Goal: Task Accomplishment & Management: Manage account settings

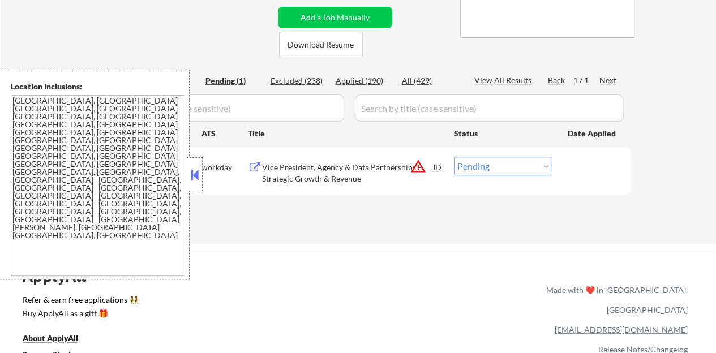
scroll to position [283, 0]
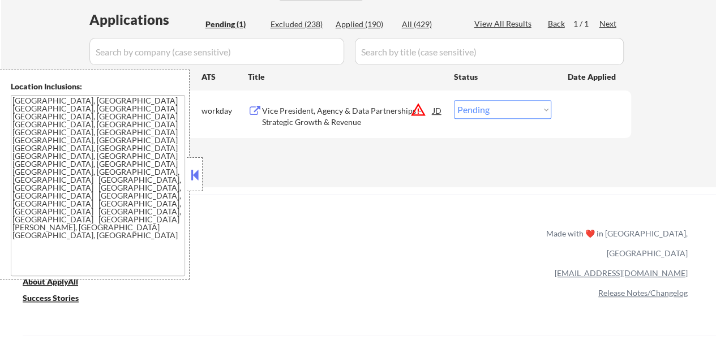
click at [197, 177] on button at bounding box center [194, 174] width 12 height 17
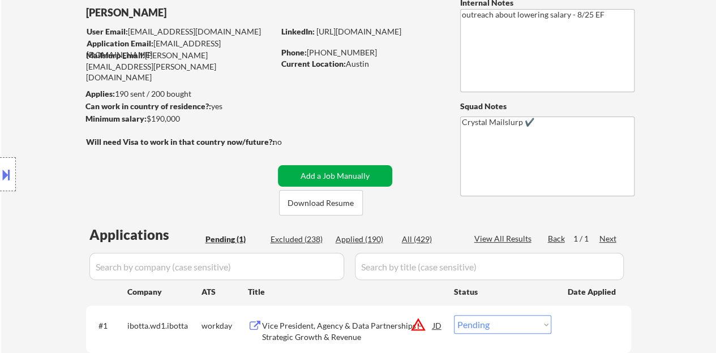
scroll to position [170, 0]
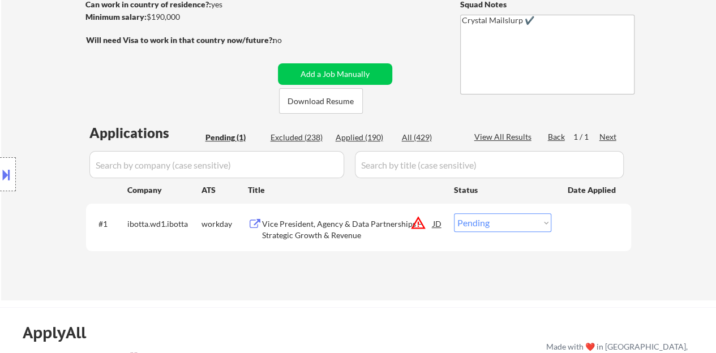
click at [492, 212] on div "#1 ibotta.wd1.[PERSON_NAME] workday Vice President, Agency & Data Partnerships …" at bounding box center [356, 226] width 534 height 37
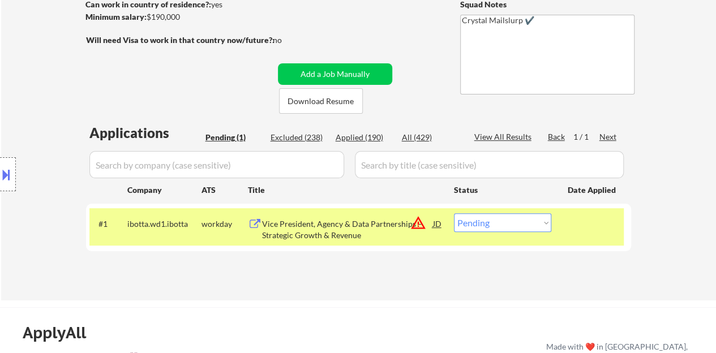
click at [489, 226] on select "Choose an option... Pending Applied Excluded (Questions) Excluded (Expired) Exc…" at bounding box center [502, 222] width 97 height 19
select select ""excluded__bad_match_""
click at [454, 213] on select "Choose an option... Pending Applied Excluded (Questions) Excluded (Expired) Exc…" at bounding box center [502, 222] width 97 height 19
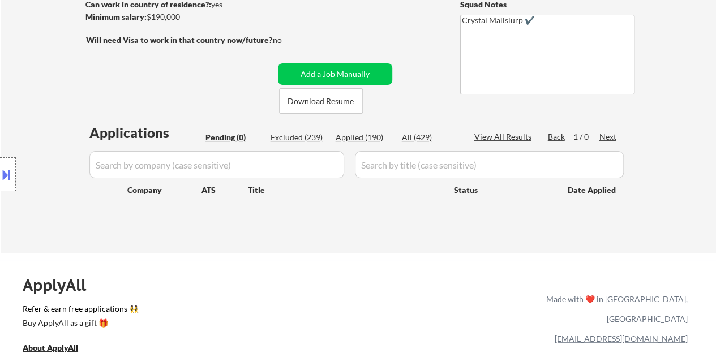
click at [320, 136] on div "Excluded (239)" at bounding box center [298, 137] width 57 height 11
select select ""excluded__expired_""
select select ""excluded__location_""
select select ""excluded__other_""
select select ""excluded__location_""
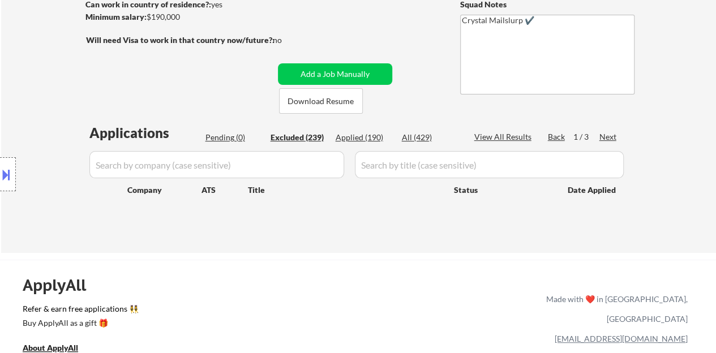
select select ""excluded__salary_""
select select ""excluded__expired_""
select select ""excluded""
select select ""excluded__salary_""
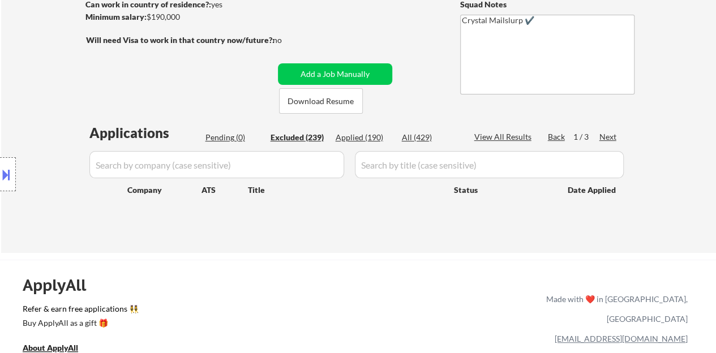
select select ""excluded__expired_""
select select ""excluded__salary_""
select select ""excluded""
select select ""excluded__expired_""
select select ""excluded__location_""
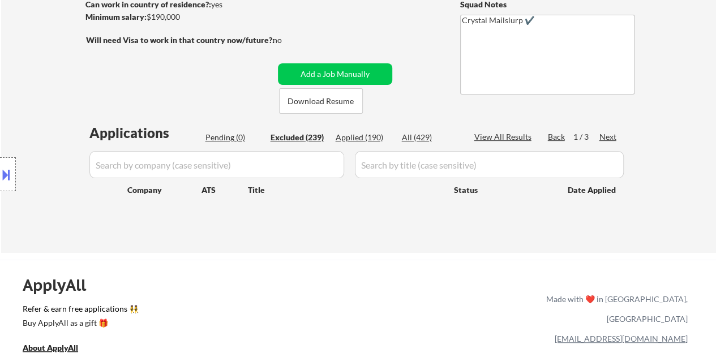
select select ""excluded__salary_""
select select ""excluded__location_""
select select ""excluded__salary_""
select select ""excluded__bad_match_""
select select ""excluded""
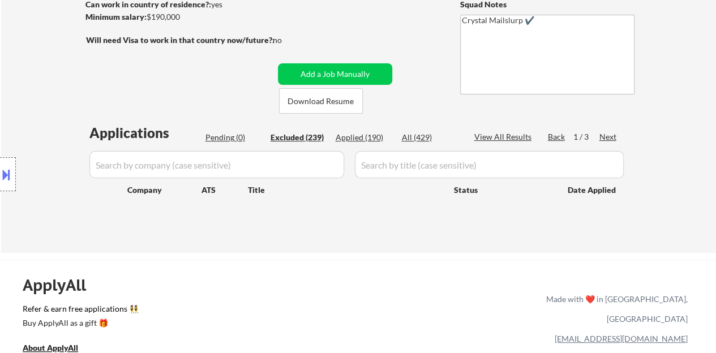
select select ""excluded__location_""
select select ""excluded""
select select ""excluded__expired_""
select select ""excluded__location_""
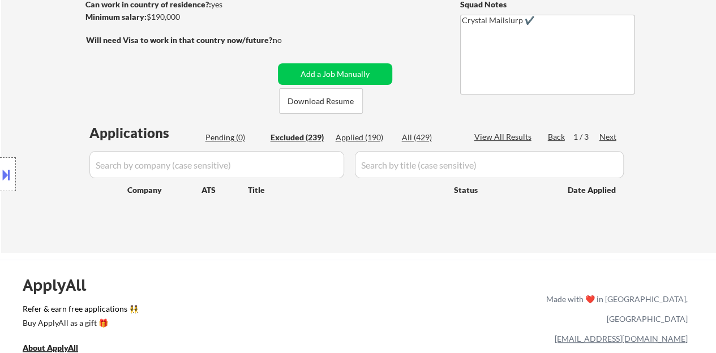
select select ""excluded__location_""
select select ""excluded__salary_""
select select ""excluded""
select select ""excluded__expired_""
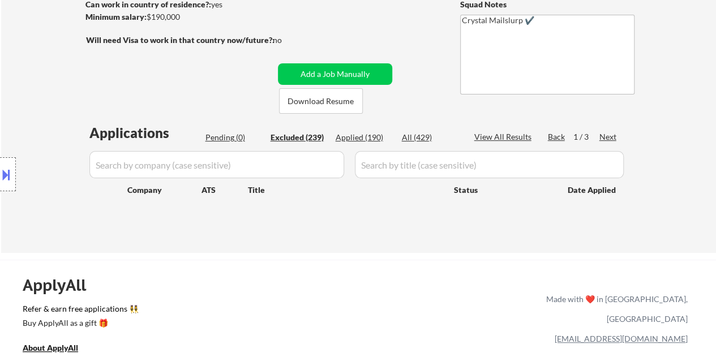
select select ""excluded__expired_""
select select ""excluded__location_""
select select ""excluded__other_""
select select ""excluded__salary_""
select select ""excluded""
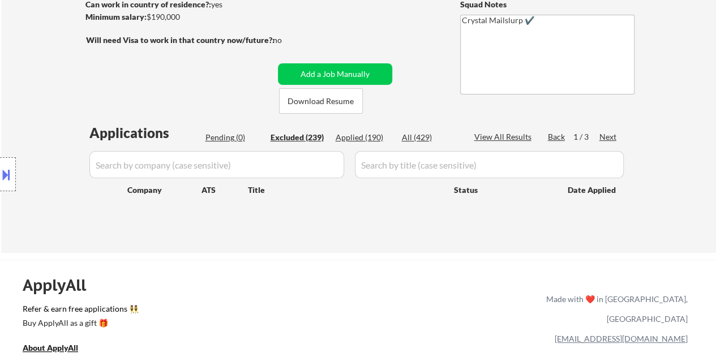
select select ""excluded__expired_""
select select ""excluded""
select select ""excluded__salary_""
select select ""excluded__location_""
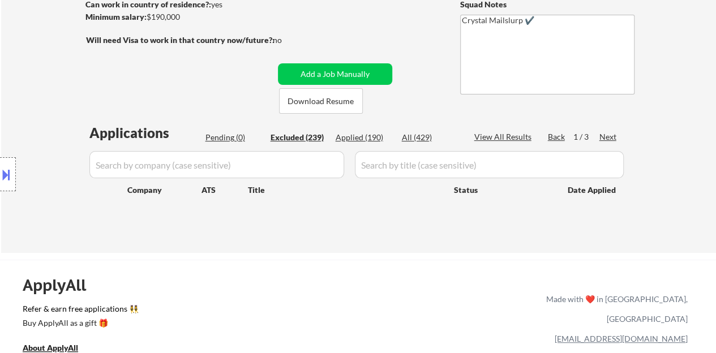
select select ""excluded""
select select ""excluded__bad_match_""
select select ""excluded__location_""
select select ""excluded""
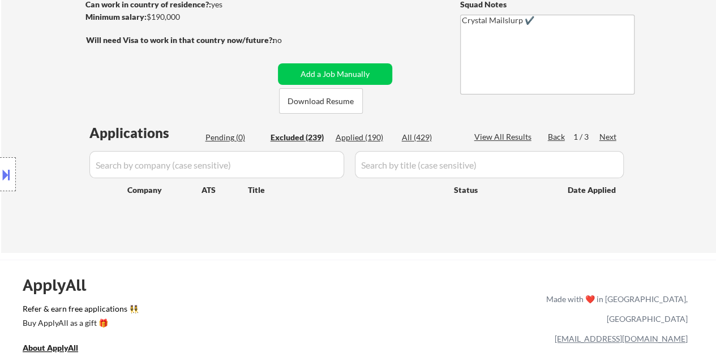
select select ""excluded__salary_""
select select ""excluded__expired_""
select select ""excluded__location_""
select select ""excluded__salary_""
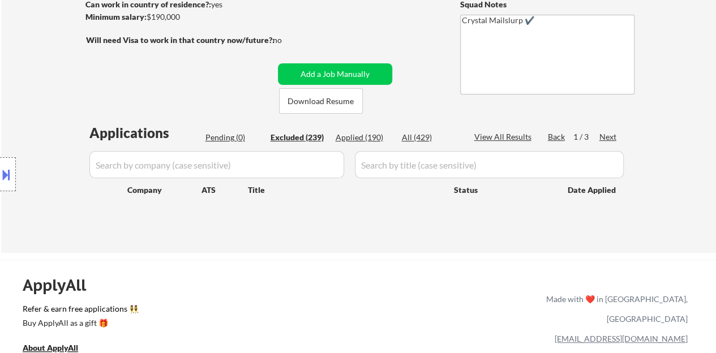
select select ""excluded__bad_match_""
select select ""excluded""
select select ""excluded__location_""
select select ""excluded__expired_""
select select ""excluded__location_""
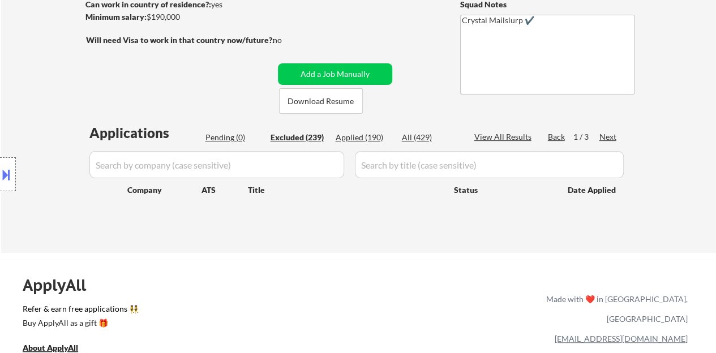
select select ""excluded__expired_""
select select ""excluded__location_""
select select ""excluded""
select select ""excluded__location_""
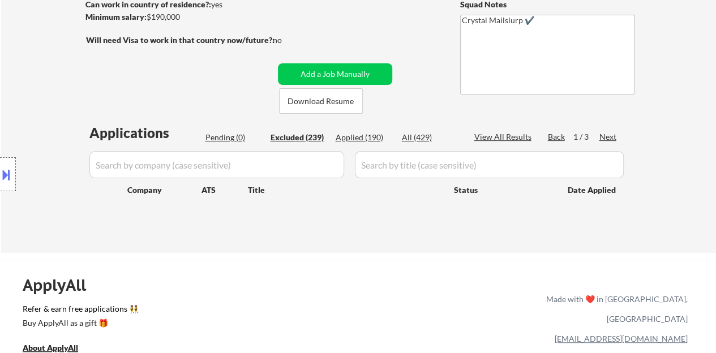
select select ""excluded__location_""
select select ""excluded""
select select ""excluded__salary_""
select select ""excluded__bad_match_""
select select ""excluded__other_""
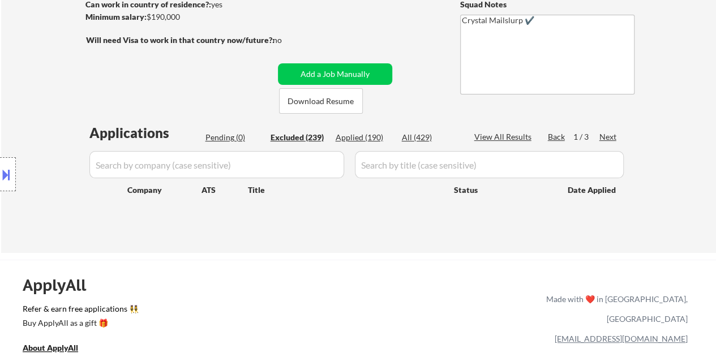
select select ""excluded""
select select ""excluded__location_""
select select ""excluded__other_""
select select ""excluded__expired_""
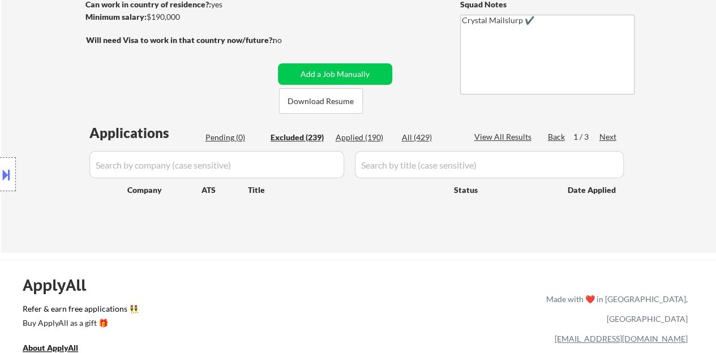
select select ""excluded""
select select ""excluded__bad_match_""
select select ""excluded__salary_""
select select ""excluded""
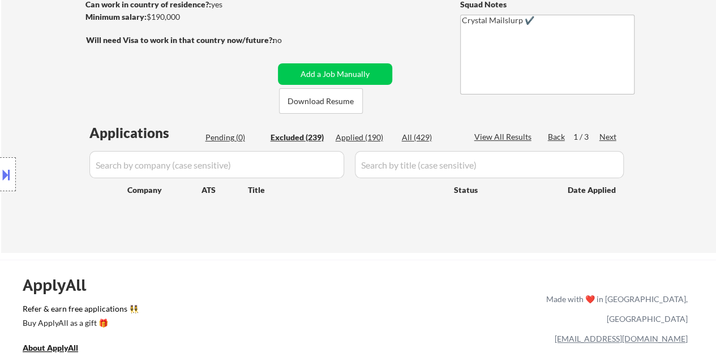
select select ""excluded__salary_""
select select ""excluded__location_""
select select ""excluded__expired_""
select select ""excluded__bad_match_""
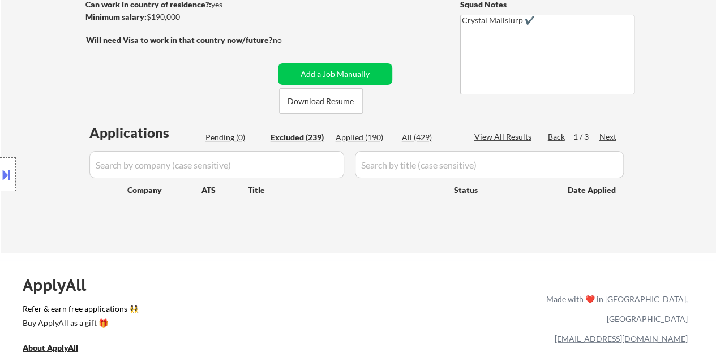
select select ""excluded__salary_""
select select ""excluded__expired_""
select select ""excluded__location_""
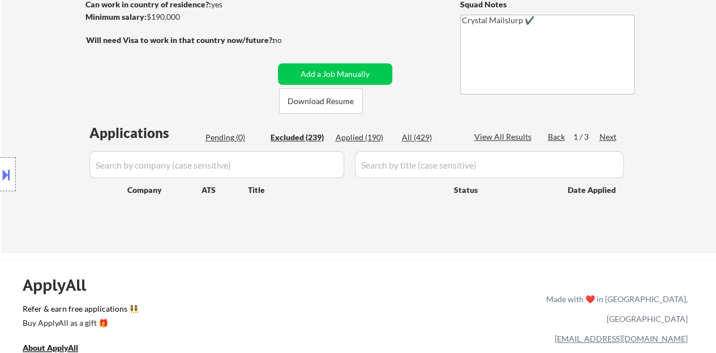
select select ""excluded__bad_match_""
select select ""excluded__location_""
select select ""excluded__bad_match_""
select select ""excluded__salary_""
select select ""excluded__other_""
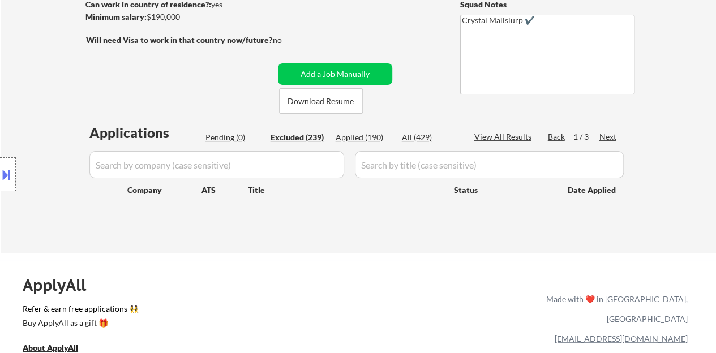
select select ""excluded__location_""
select select ""excluded__salary_""
select select ""excluded__location_""
select select ""excluded__salary_""
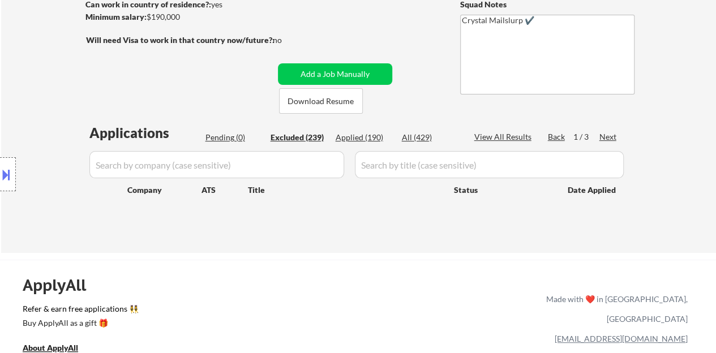
select select ""excluded__location_""
select select ""excluded__salary_""
select select ""excluded__location_""
select select ""excluded__salary_""
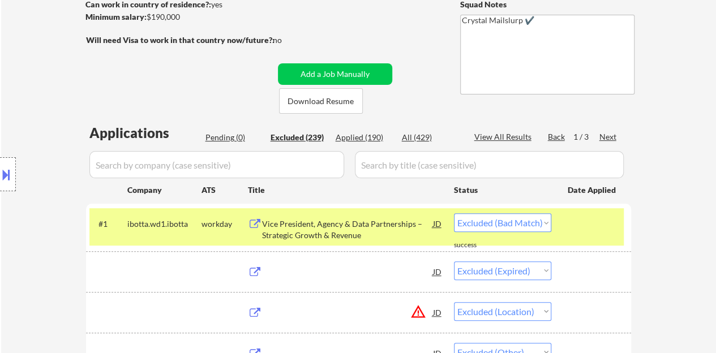
select select ""excluded__location_""
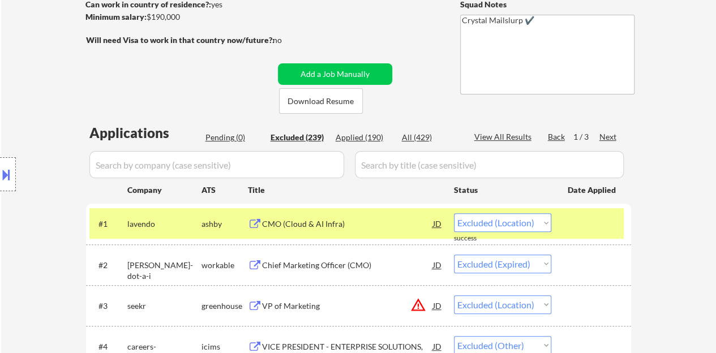
scroll to position [226, 0]
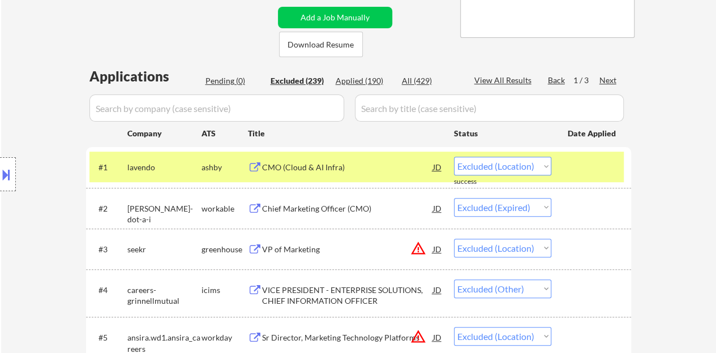
click at [602, 175] on div at bounding box center [592, 167] width 50 height 20
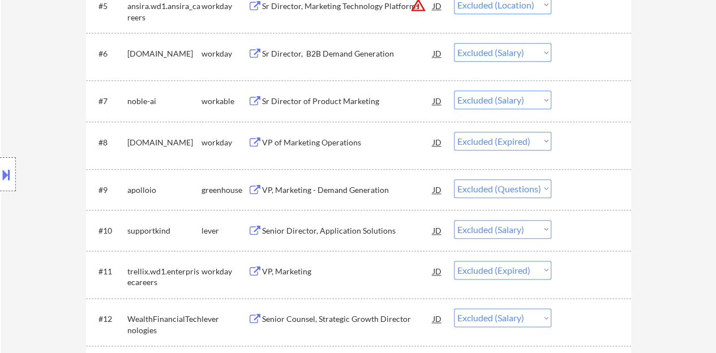
scroll to position [566, 0]
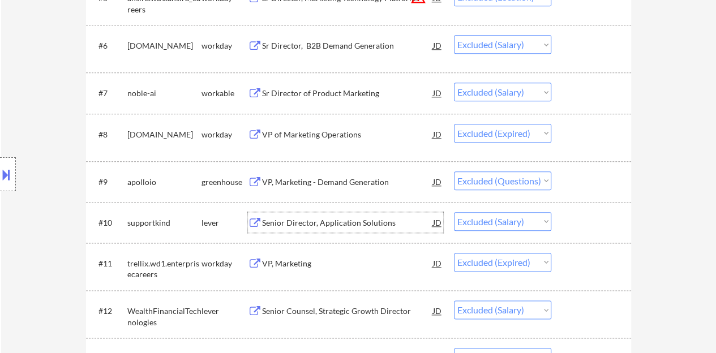
click at [354, 222] on div "Senior Director, Application Solutions" at bounding box center [347, 222] width 171 height 11
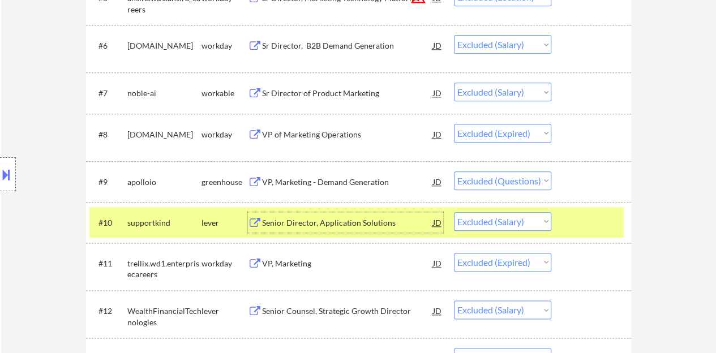
click at [608, 225] on div at bounding box center [592, 222] width 50 height 20
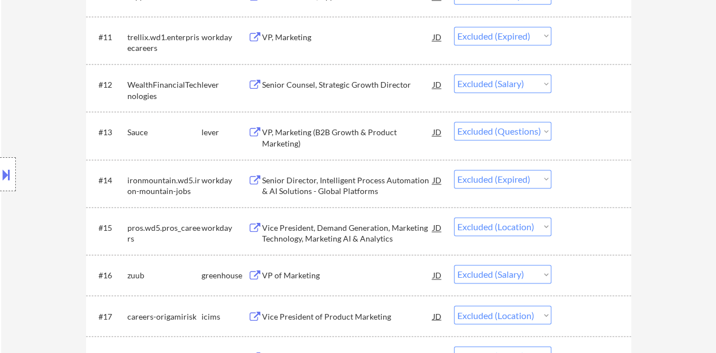
scroll to position [849, 0]
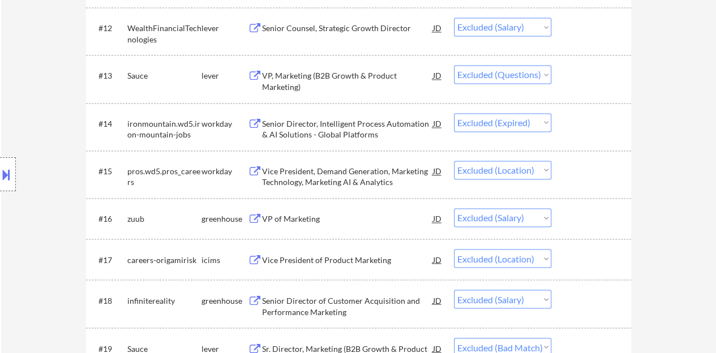
click at [293, 217] on div "VP of Marketing" at bounding box center [347, 218] width 171 height 11
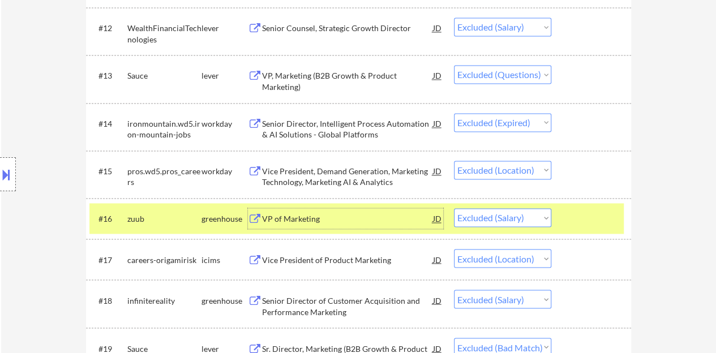
click at [582, 221] on div at bounding box center [592, 218] width 50 height 20
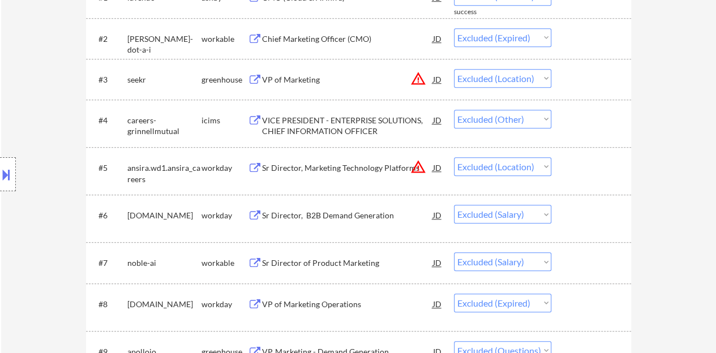
scroll to position [453, 0]
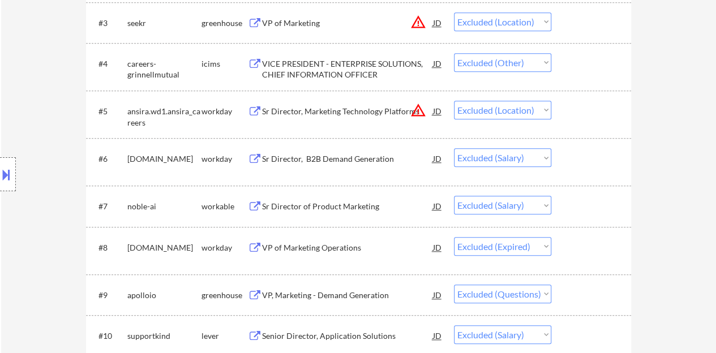
click at [371, 156] on div "Sr Director, B2B Demand Generation" at bounding box center [347, 158] width 171 height 11
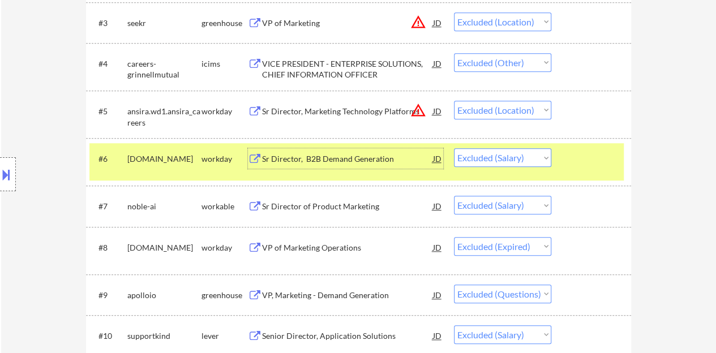
click at [599, 181] on div "#6 [DOMAIN_NAME] workday Sr Director, B2B Demand Generation JD Choose an option…" at bounding box center [358, 162] width 545 height 48
drag, startPoint x: 565, startPoint y: 156, endPoint x: 539, endPoint y: 161, distance: 26.1
click at [565, 156] on div "#6 [DOMAIN_NAME] workday Sr Director, B2B Demand Generation JD Choose an option…" at bounding box center [356, 161] width 534 height 37
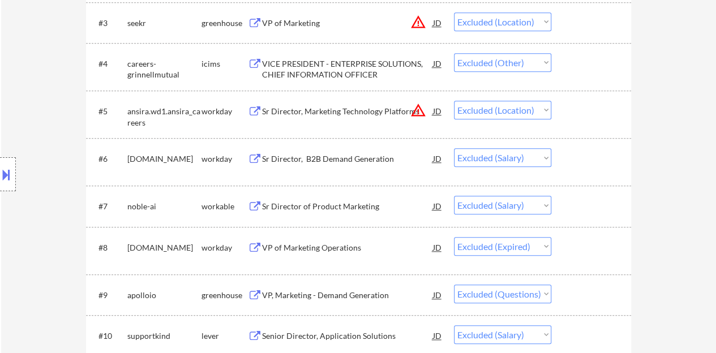
click at [351, 203] on div "Sr Director of Product Marketing" at bounding box center [347, 206] width 171 height 11
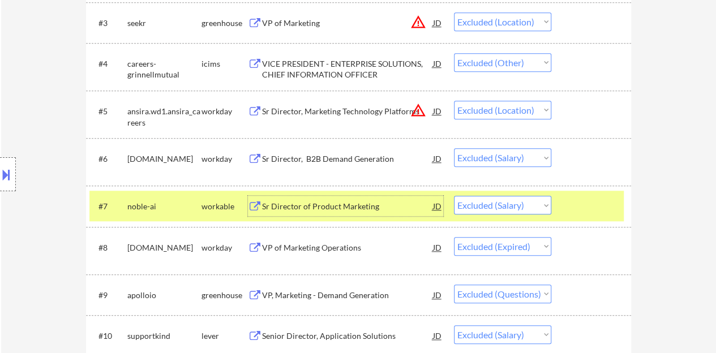
click at [600, 209] on div at bounding box center [592, 206] width 50 height 20
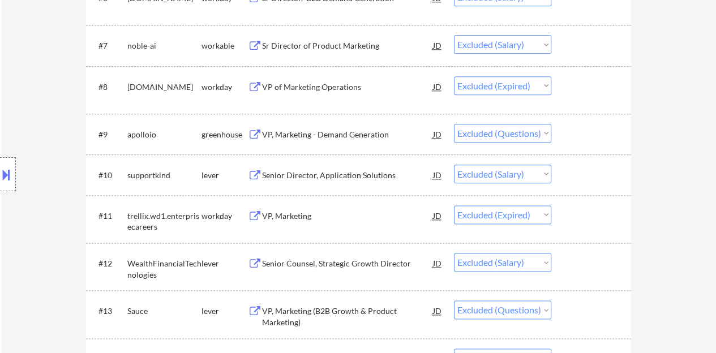
scroll to position [622, 0]
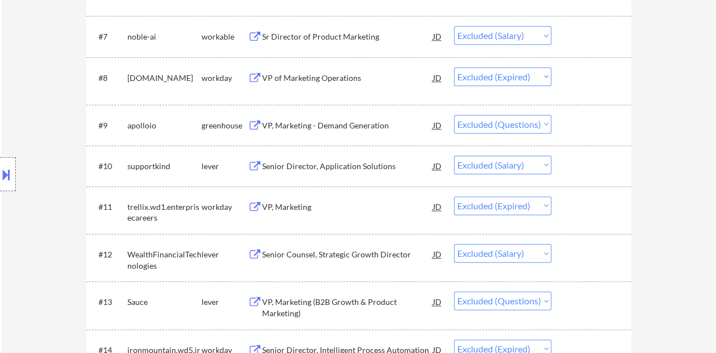
click at [339, 166] on div "Senior Director, Application Solutions" at bounding box center [347, 166] width 171 height 11
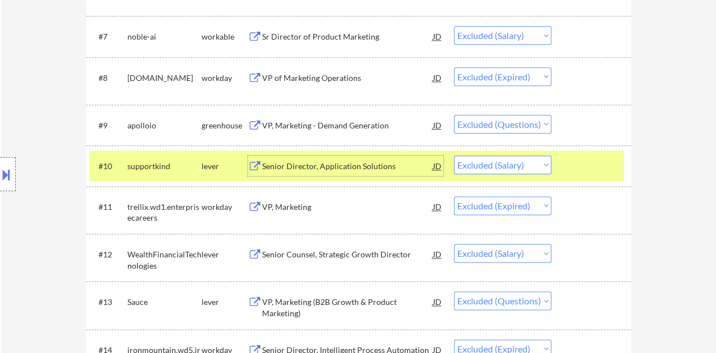
click at [612, 169] on div at bounding box center [592, 166] width 50 height 20
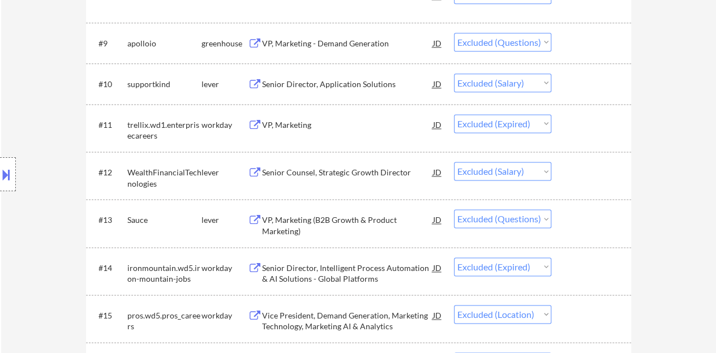
scroll to position [735, 0]
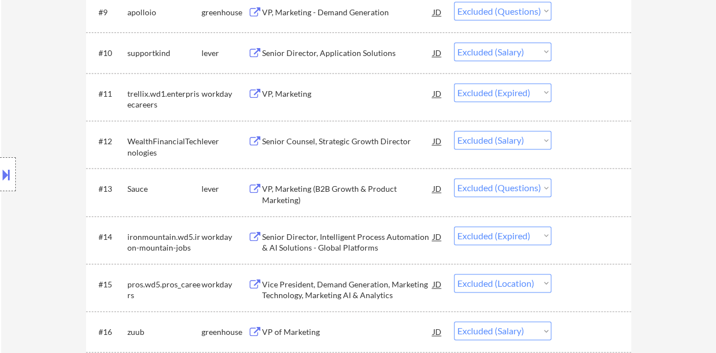
click at [372, 144] on div "Senior Counsel, Strategic Growth Director" at bounding box center [347, 141] width 171 height 11
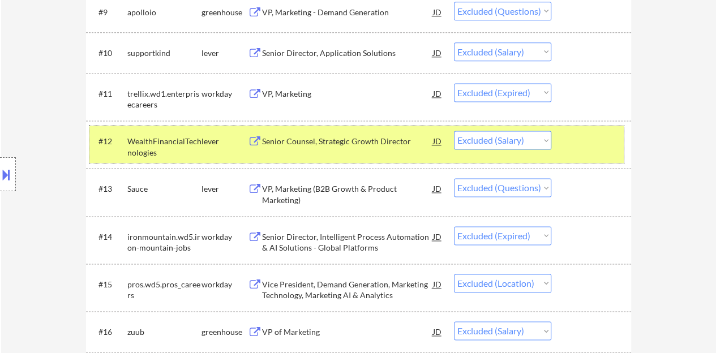
click at [614, 147] on div at bounding box center [592, 141] width 50 height 20
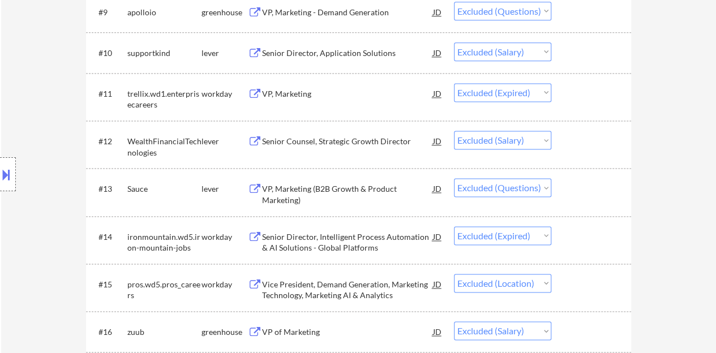
scroll to position [905, 0]
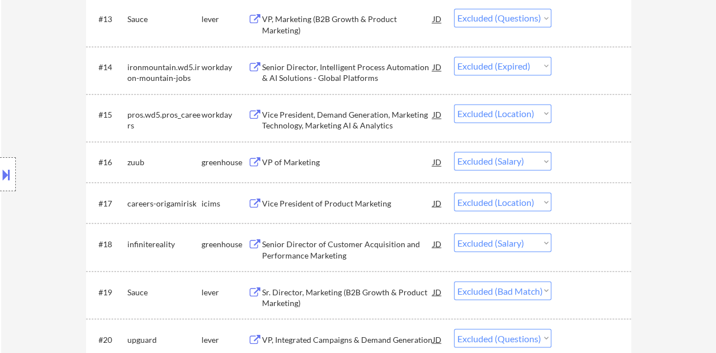
click at [299, 161] on div "VP of Marketing" at bounding box center [347, 162] width 171 height 11
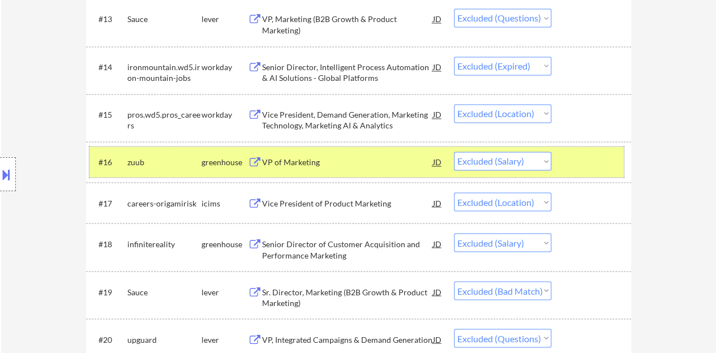
click at [608, 159] on div at bounding box center [592, 162] width 50 height 20
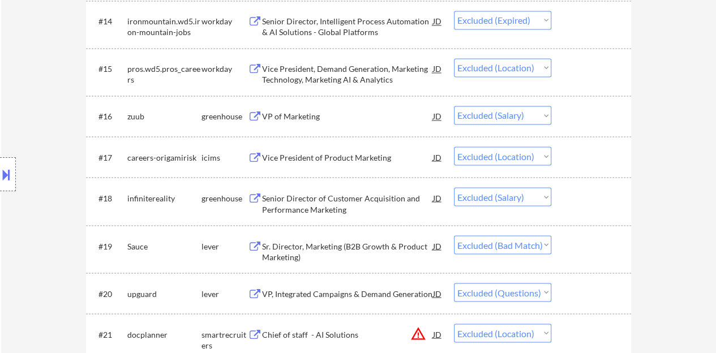
scroll to position [962, 0]
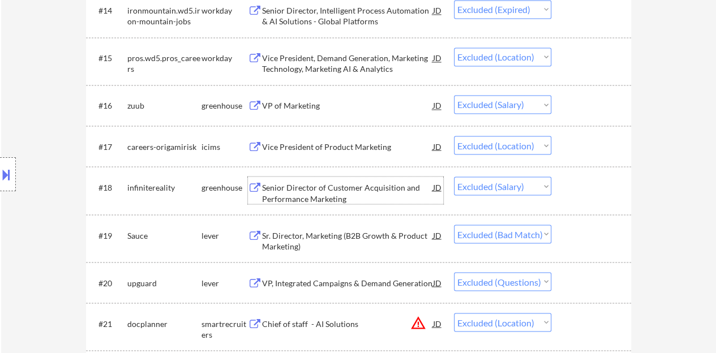
click at [323, 201] on div "Senior Director of Customer Acquisition and Performance Marketing" at bounding box center [347, 193] width 171 height 22
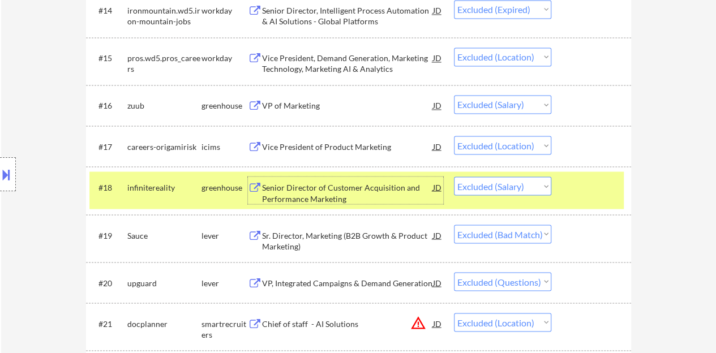
click at [585, 193] on div at bounding box center [592, 186] width 50 height 20
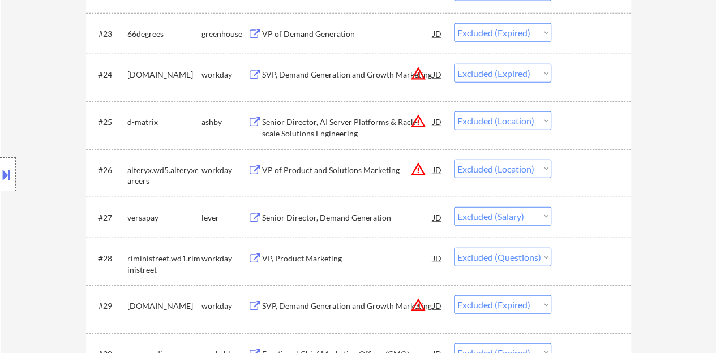
scroll to position [1358, 0]
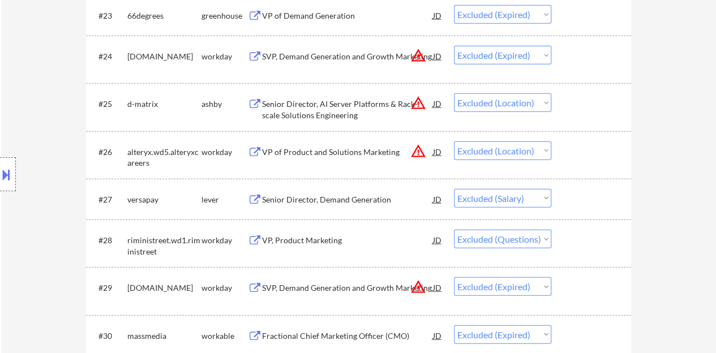
click at [304, 200] on div "Senior Director, Demand Generation" at bounding box center [347, 199] width 171 height 11
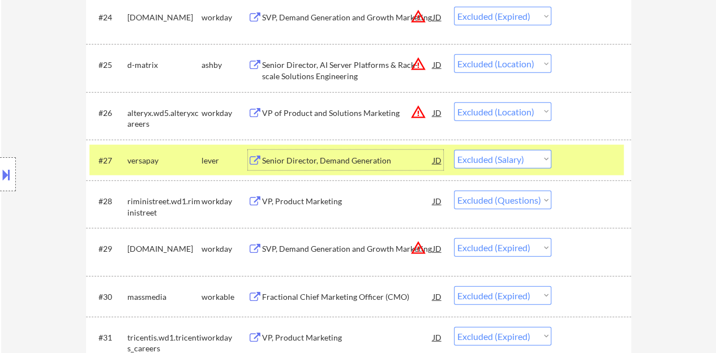
scroll to position [1414, 0]
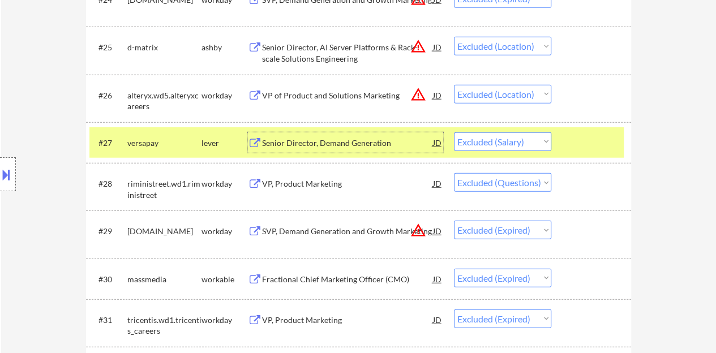
click at [615, 153] on div "#27 versapay lever Senior Director, Demand Generation JD Choose an option... Pe…" at bounding box center [356, 142] width 534 height 31
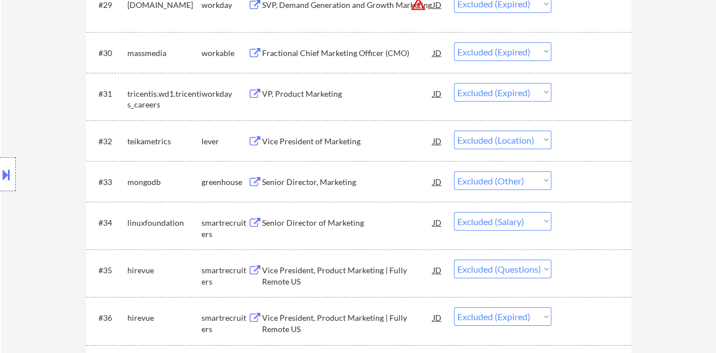
scroll to position [1697, 0]
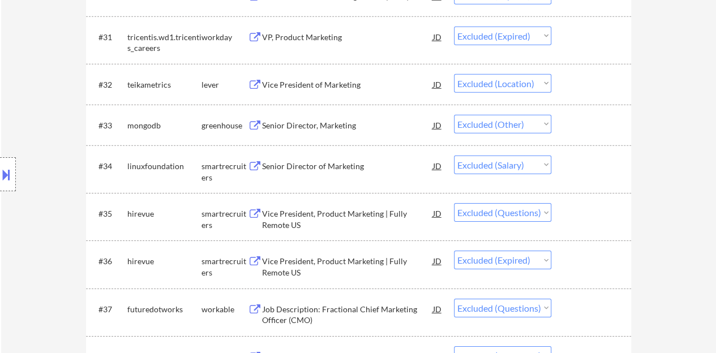
click at [333, 164] on div "Senior Director of Marketing" at bounding box center [347, 166] width 171 height 11
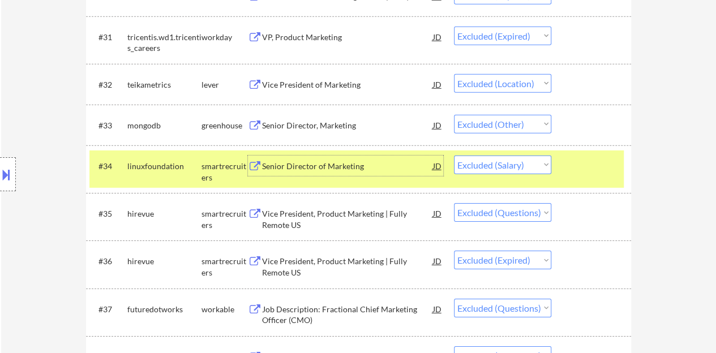
click at [591, 161] on div at bounding box center [592, 166] width 50 height 20
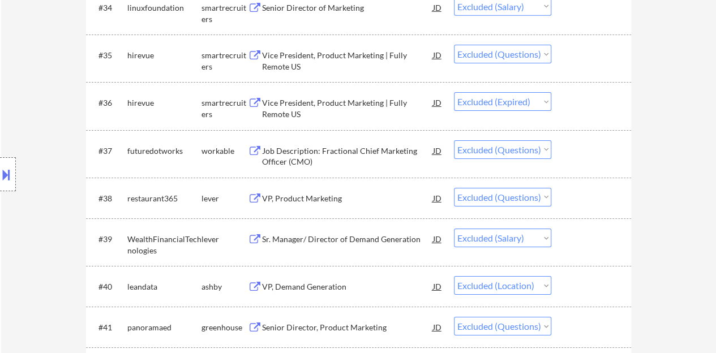
scroll to position [1923, 0]
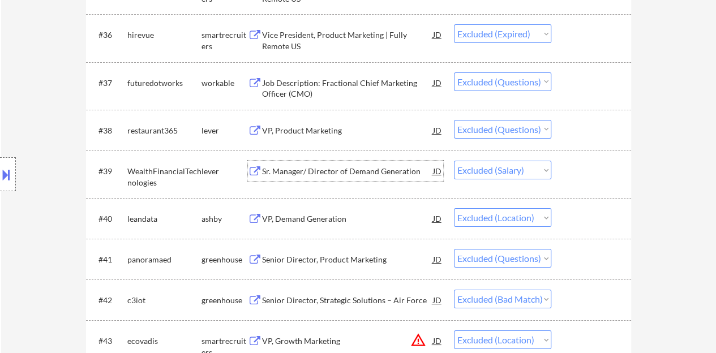
click at [329, 170] on div "Sr. Manager/ Director of Demand Generation" at bounding box center [347, 171] width 171 height 11
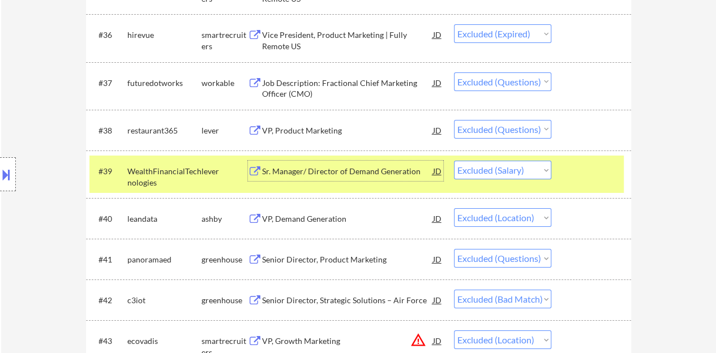
click at [586, 171] on div at bounding box center [592, 171] width 50 height 20
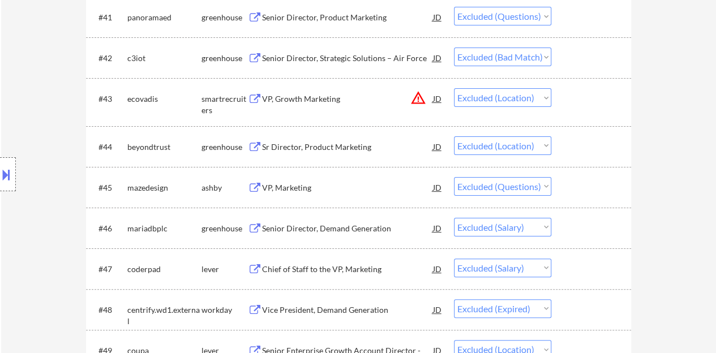
scroll to position [2206, 0]
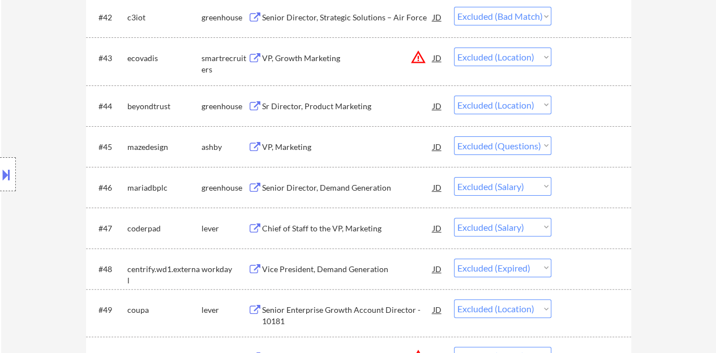
click at [303, 188] on div "Senior Director, Demand Generation" at bounding box center [347, 187] width 171 height 11
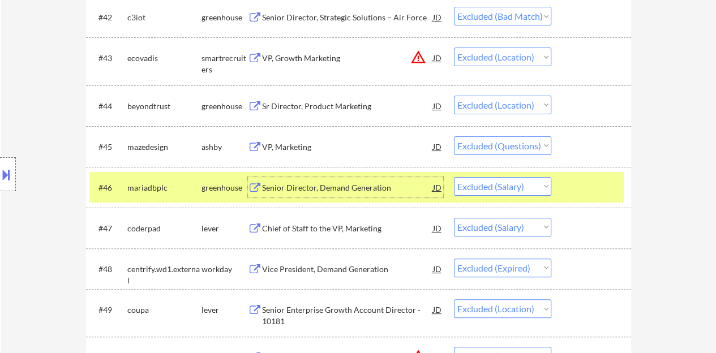
click at [594, 174] on div "#46 mariadbplc greenhouse Senior Director, Demand Generation JD Choose an optio…" at bounding box center [356, 187] width 534 height 31
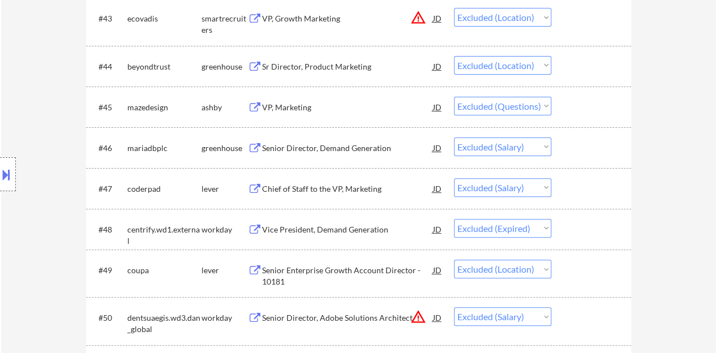
scroll to position [2263, 0]
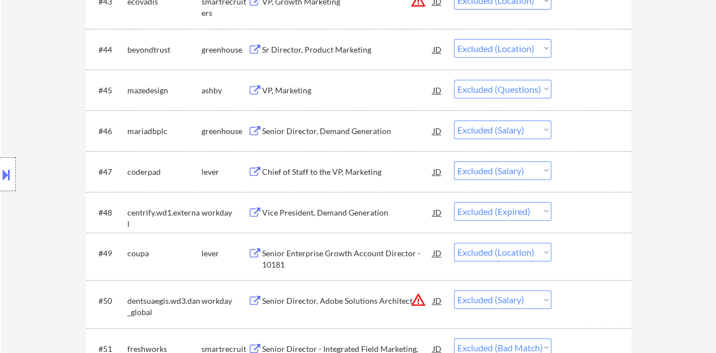
click at [354, 171] on div "Chief of Staff to the VP, Marketing" at bounding box center [347, 171] width 171 height 11
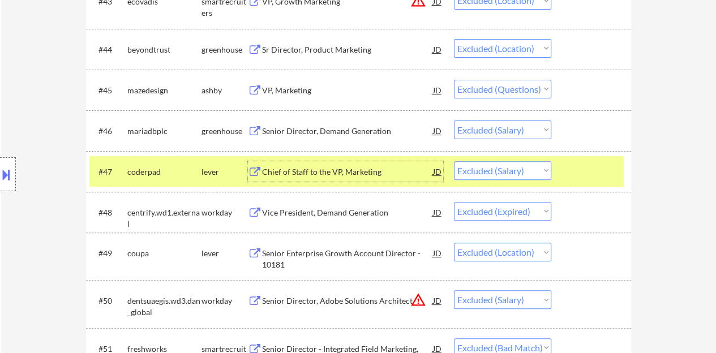
click at [584, 173] on div at bounding box center [592, 171] width 50 height 20
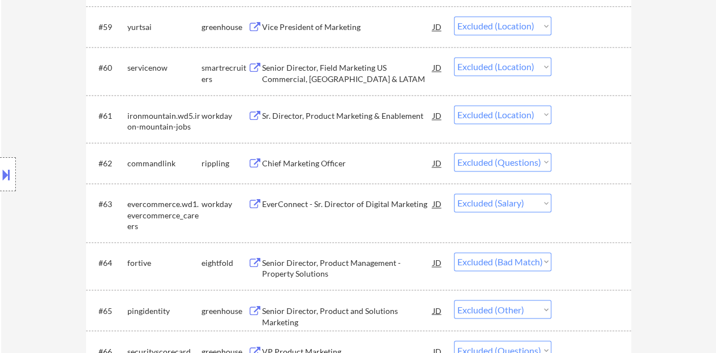
scroll to position [2942, 0]
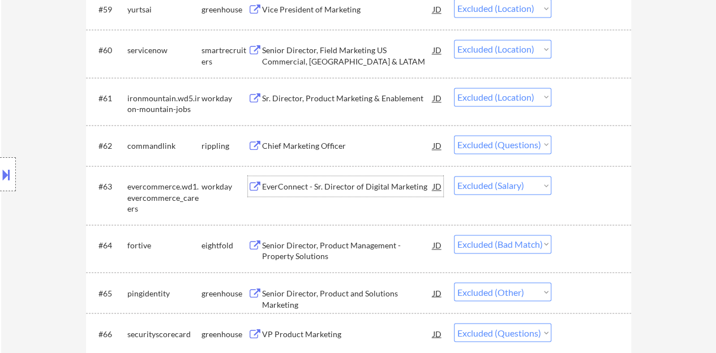
click at [359, 187] on div "EverConnect - Sr. Director of Digital Marketing" at bounding box center [347, 186] width 171 height 11
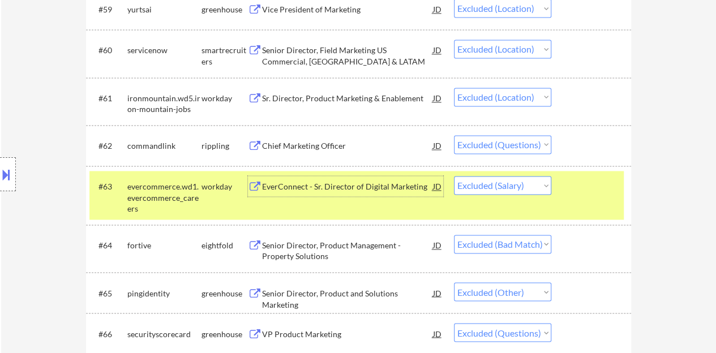
click at [583, 213] on div "#63 evercommerce.wd1.evercommerce_careers workday EverConnect - Sr. Director of…" at bounding box center [356, 195] width 534 height 49
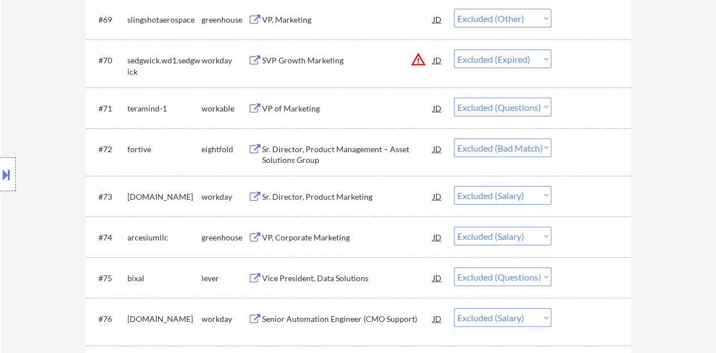
scroll to position [3394, 0]
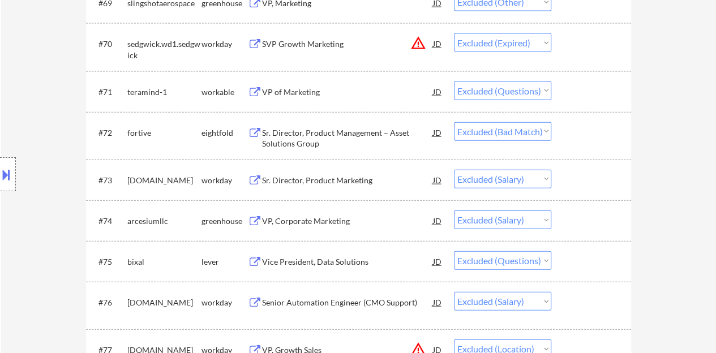
click at [304, 176] on div "Sr. Director, Product Marketing" at bounding box center [347, 180] width 171 height 11
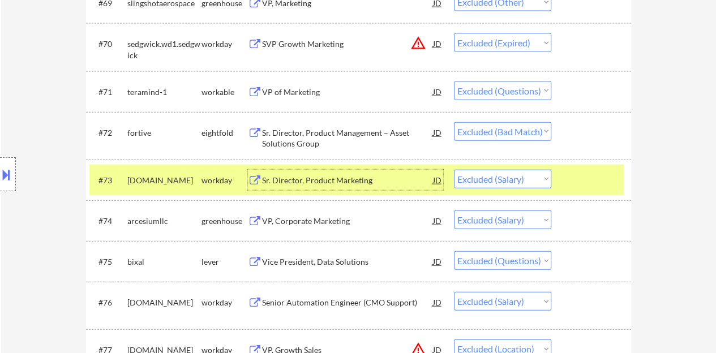
click at [574, 184] on div at bounding box center [592, 180] width 50 height 20
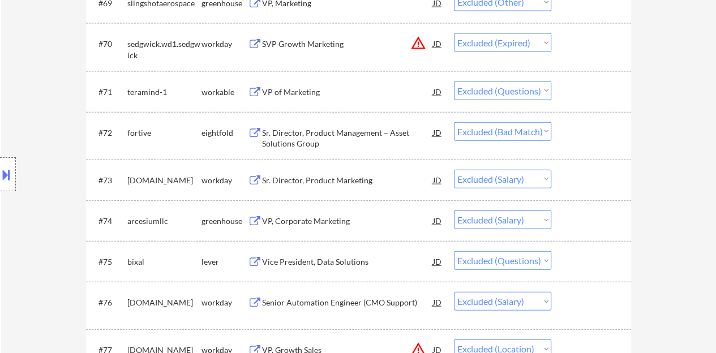
scroll to position [3451, 0]
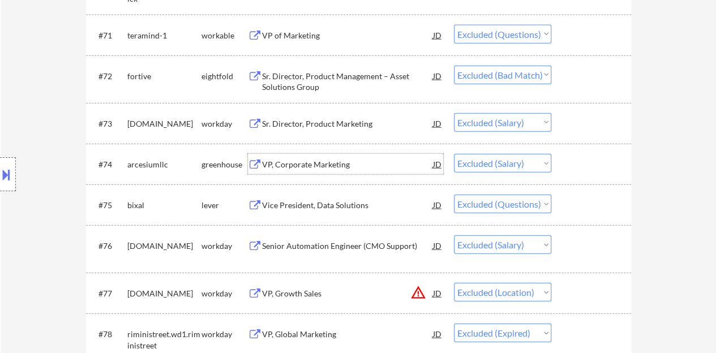
click at [333, 167] on div "VP, Corporate Marketing" at bounding box center [347, 164] width 171 height 11
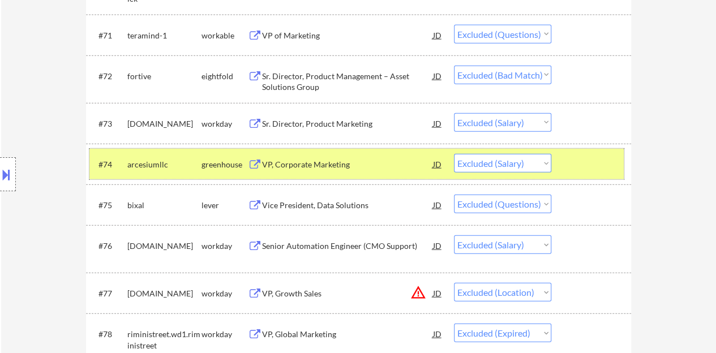
click at [567, 166] on div at bounding box center [592, 164] width 50 height 20
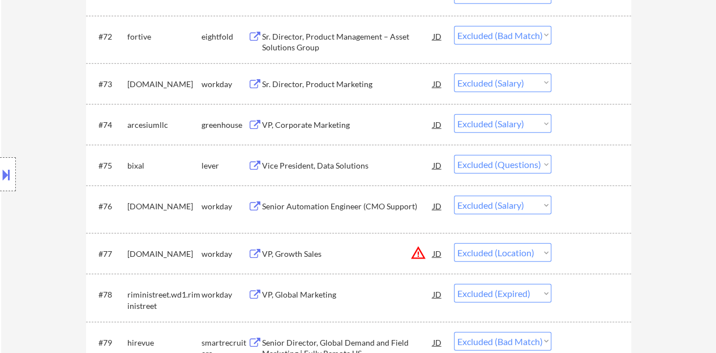
scroll to position [3507, 0]
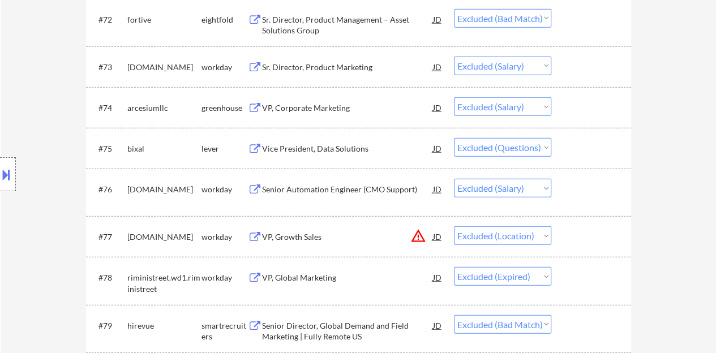
click at [367, 187] on div "Senior Automation Engineer (CMO Support)" at bounding box center [347, 189] width 171 height 11
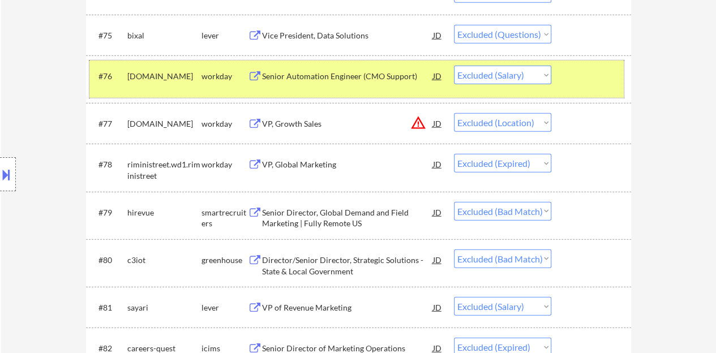
click at [575, 82] on div at bounding box center [592, 76] width 50 height 20
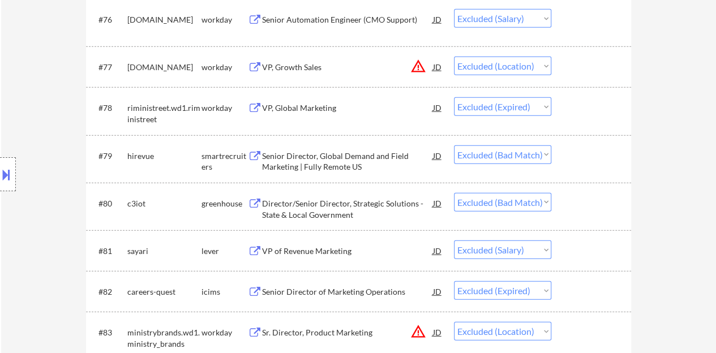
scroll to position [3790, 0]
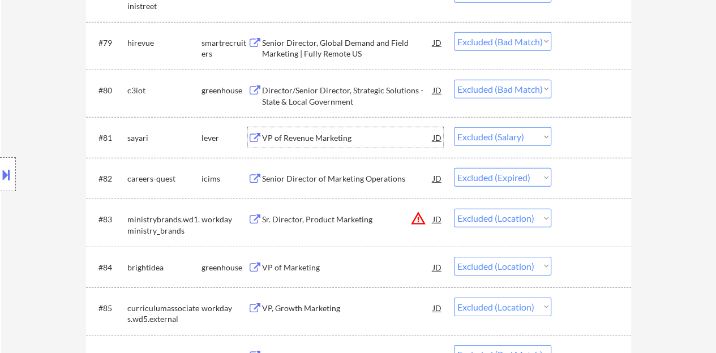
click at [311, 133] on div "VP of Revenue Marketing" at bounding box center [347, 137] width 171 height 11
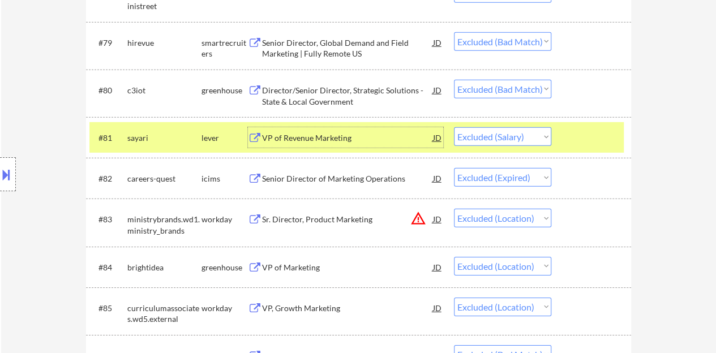
click at [483, 136] on select "Choose an option... Pending Applied Excluded (Questions) Excluded (Expired) Exc…" at bounding box center [502, 136] width 97 height 19
click at [454, 127] on select "Choose an option... Pending Applied Excluded (Questions) Excluded (Expired) Exc…" at bounding box center [502, 136] width 97 height 19
select select ""excluded__expired_""
select select ""excluded__location_""
select select ""excluded__bad_match_""
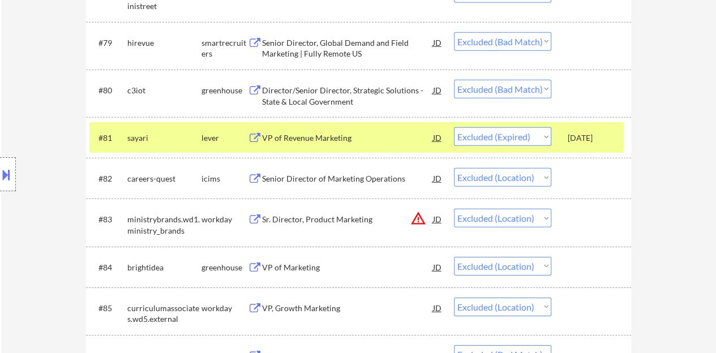
select select ""excluded__location_""
select select ""excluded__bad_match_""
select select ""excluded__salary_""
select select ""excluded__other_""
select select ""excluded__location_""
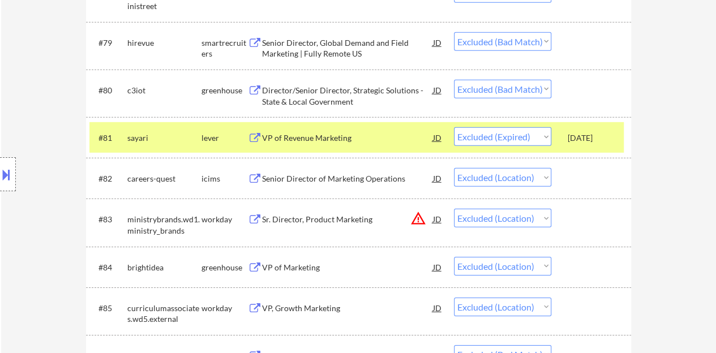
select select ""excluded__salary_""
select select ""excluded__location_""
select select ""excluded__salary_""
select select ""excluded__location_""
select select ""excluded__salary_""
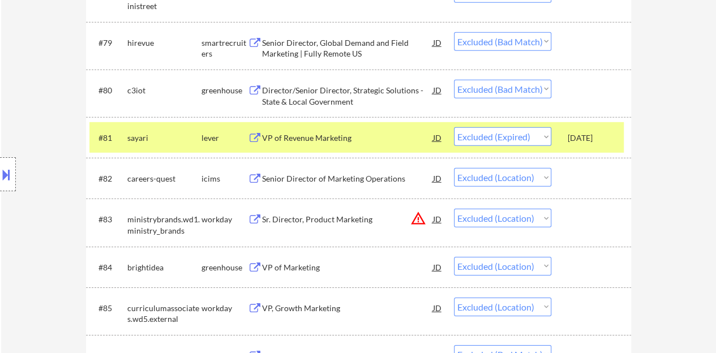
select select ""excluded__location_""
select select ""excluded__salary_""
select select ""excluded__bad_match_""
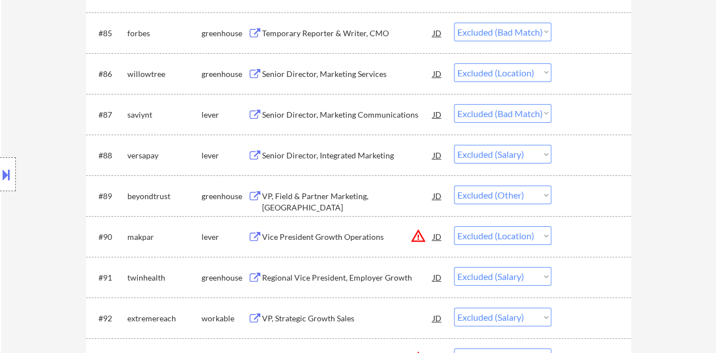
scroll to position [4073, 0]
drag, startPoint x: 325, startPoint y: 168, endPoint x: 325, endPoint y: 162, distance: 5.7
click at [325, 167] on div "#88 versapay lever Senior Director, Integrated Marketing JD Choose an option...…" at bounding box center [358, 154] width 545 height 41
click at [385, 148] on div "Senior Director, Integrated Marketing" at bounding box center [347, 154] width 171 height 20
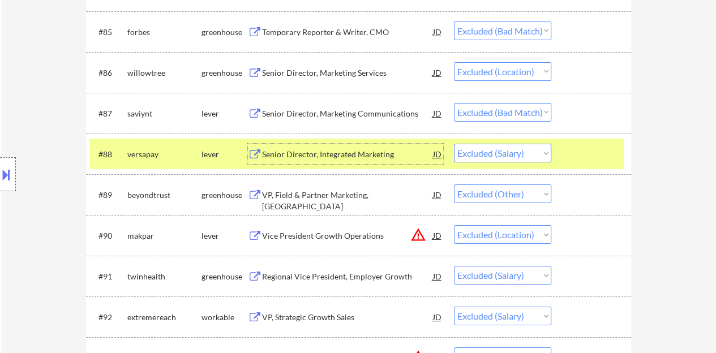
click at [569, 152] on div at bounding box center [592, 154] width 50 height 20
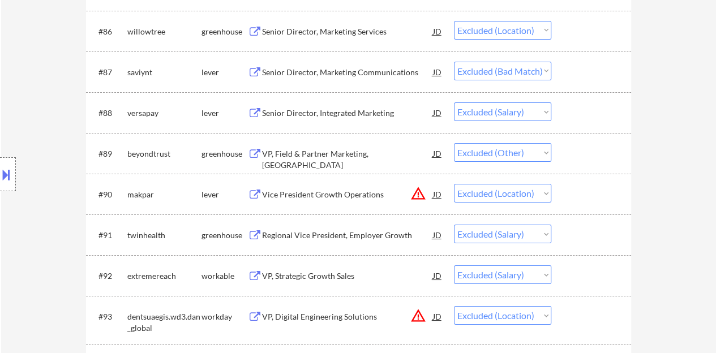
scroll to position [4130, 0]
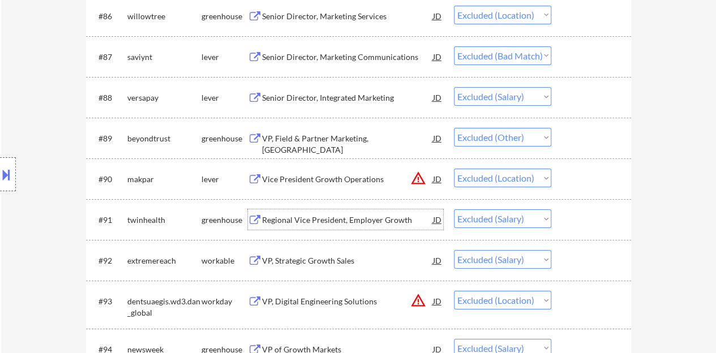
click at [328, 221] on div "Regional Vice President, Employer Growth" at bounding box center [347, 219] width 171 height 11
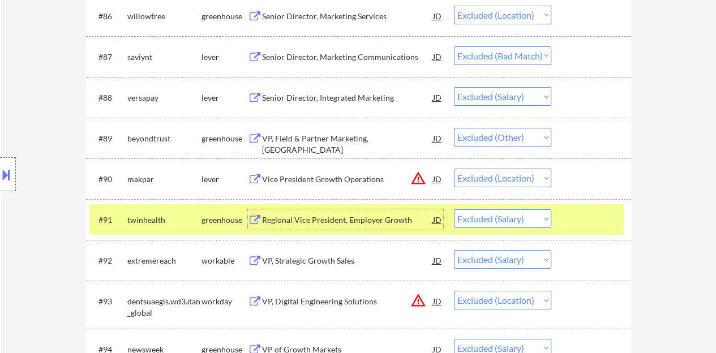
click at [590, 225] on div at bounding box center [592, 219] width 50 height 20
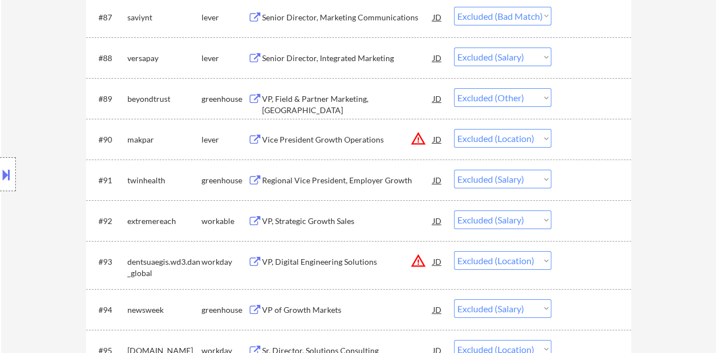
scroll to position [4186, 0]
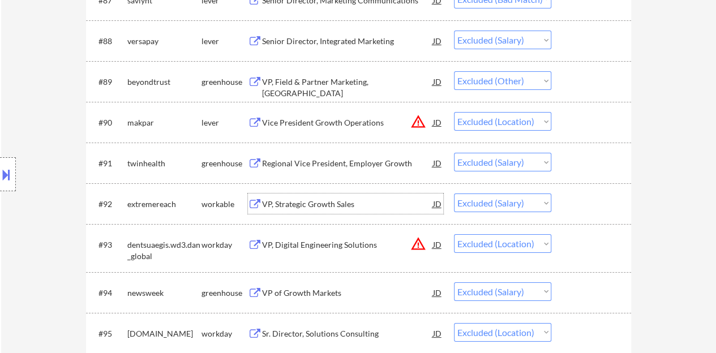
click at [333, 196] on div "VP, Strategic Growth Sales" at bounding box center [347, 203] width 171 height 20
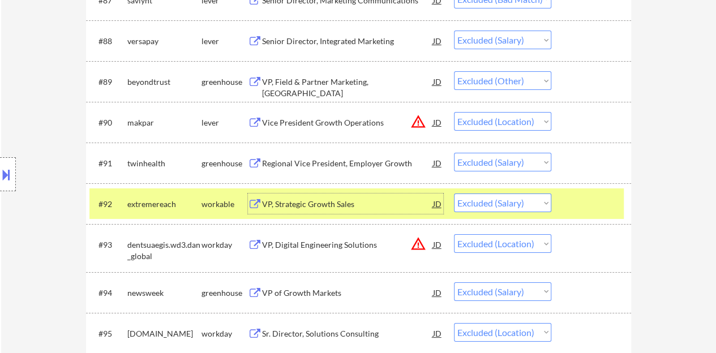
click at [583, 203] on div at bounding box center [592, 203] width 50 height 20
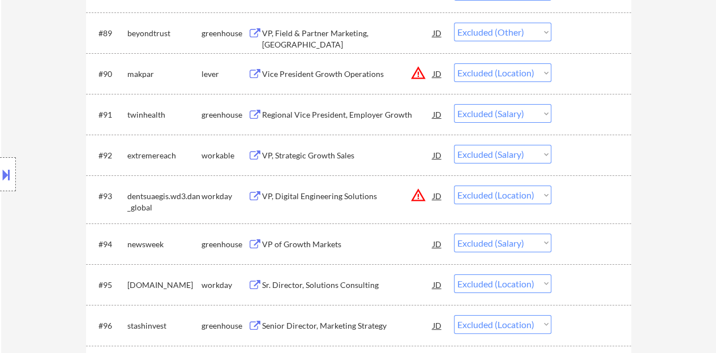
scroll to position [4243, 0]
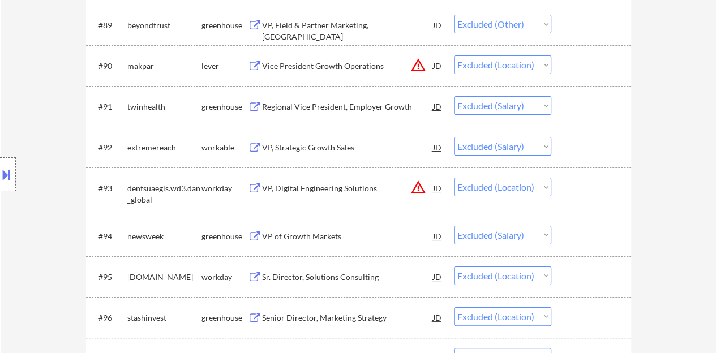
click at [296, 234] on div "VP of Growth Markets" at bounding box center [347, 236] width 171 height 11
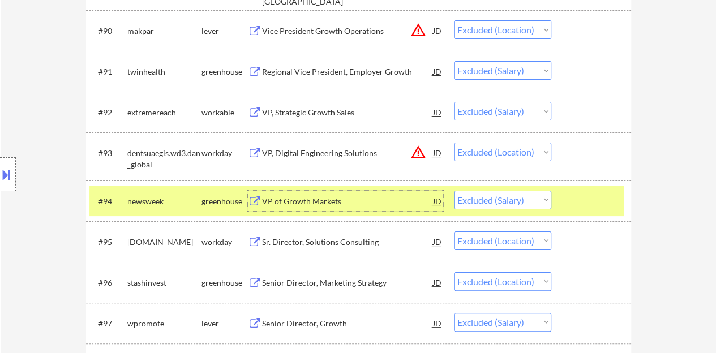
scroll to position [4299, 0]
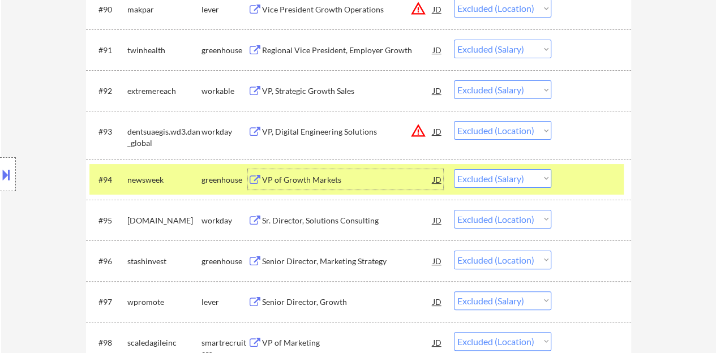
click at [574, 175] on div at bounding box center [592, 179] width 50 height 20
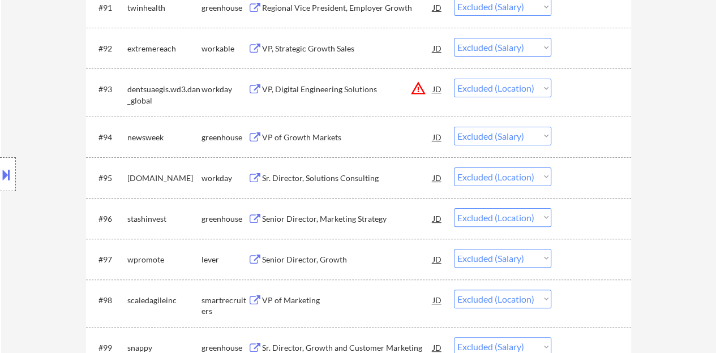
scroll to position [4412, 0]
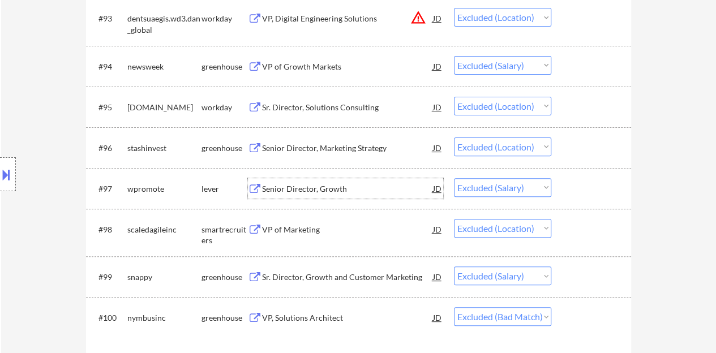
click at [334, 184] on div "Senior Director, Growth" at bounding box center [347, 188] width 171 height 11
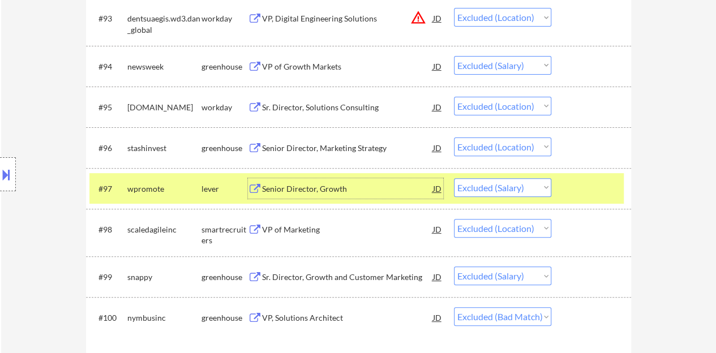
click at [582, 192] on div at bounding box center [592, 188] width 50 height 20
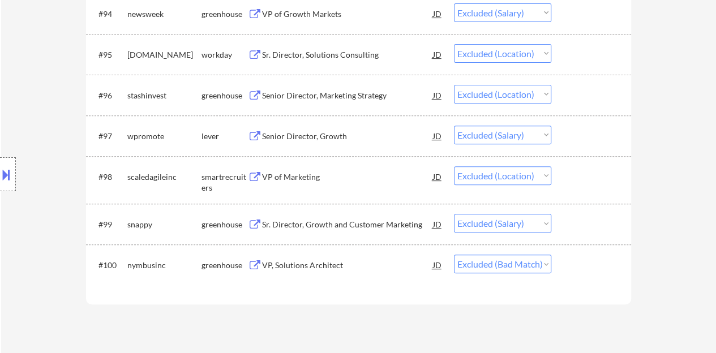
scroll to position [4525, 0]
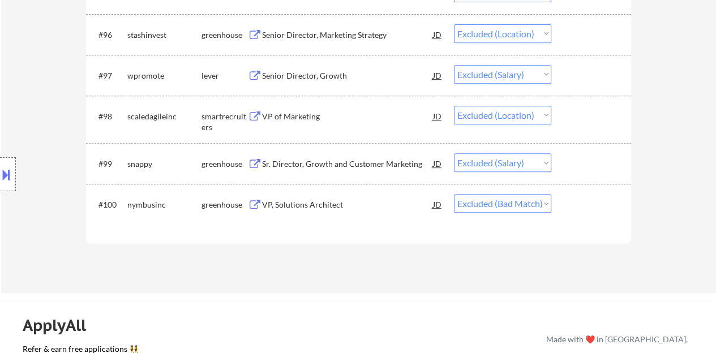
click at [320, 165] on div "Sr. Director, Growth and Customer Marketing" at bounding box center [347, 163] width 171 height 11
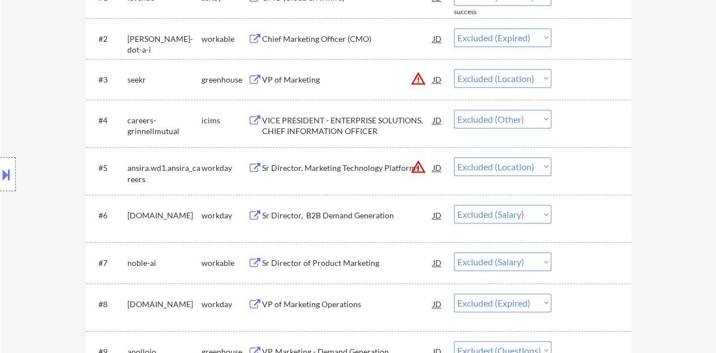
scroll to position [170, 0]
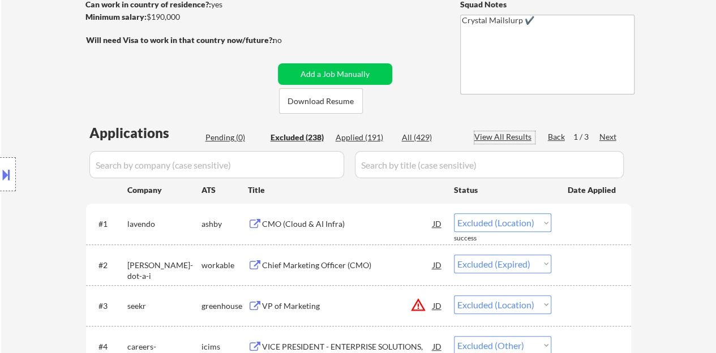
click at [500, 135] on div "View All Results" at bounding box center [504, 136] width 61 height 11
select select ""excluded__salary_""
select select ""excluded__expired_""
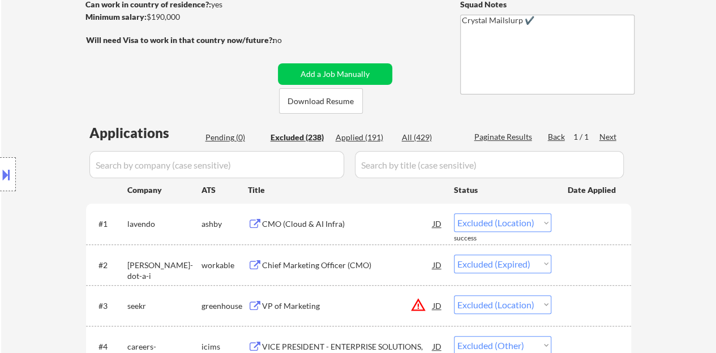
select select ""excluded__location_""
select select ""excluded""
select select ""excluded__expired_""
select select ""excluded__location_""
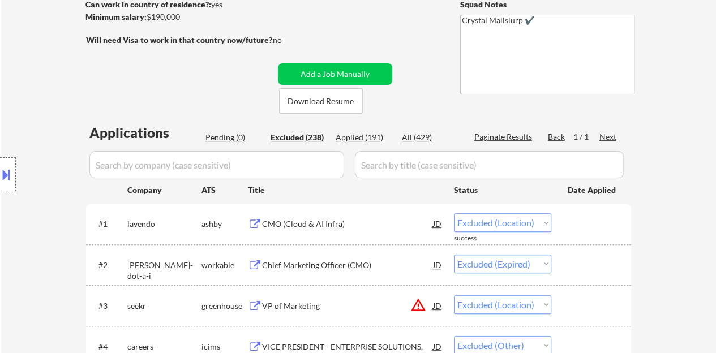
select select ""excluded__other_""
select select ""excluded""
select select ""excluded__salary_""
select select ""excluded""
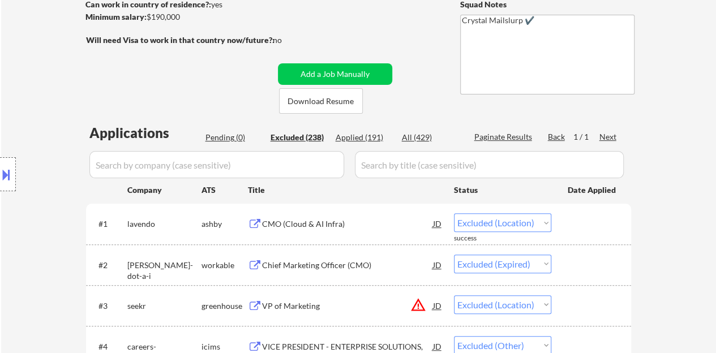
select select ""excluded__location_""
select select ""excluded__bad_match_""
select select ""excluded""
select select ""excluded__location_""
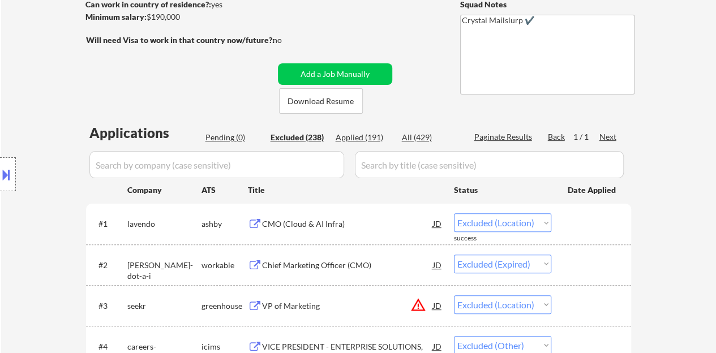
select select ""excluded__salary_""
select select ""excluded__expired_""
select select ""excluded__location_""
select select ""excluded__bad_match_""
select select ""excluded__other_""
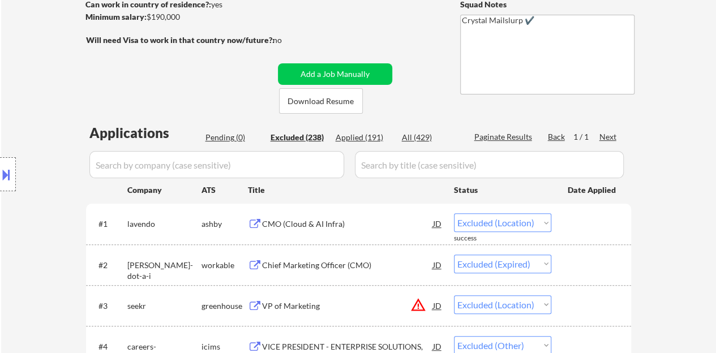
select select ""excluded__location_""
select select ""excluded__salary_""
select select ""excluded__bad_match_""
select select ""excluded""
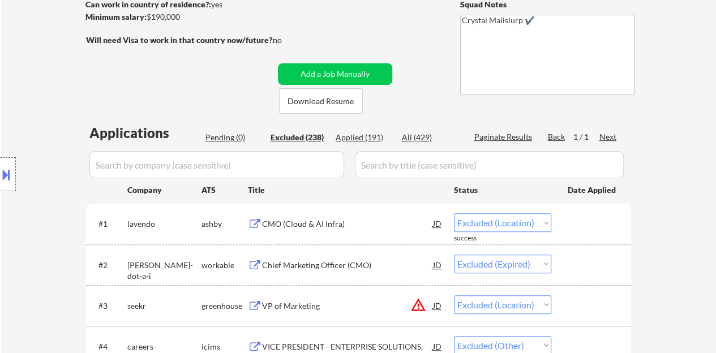
select select ""excluded__expired_""
select select ""excluded__location_""
select select ""excluded__bad_match_""
select select ""excluded""
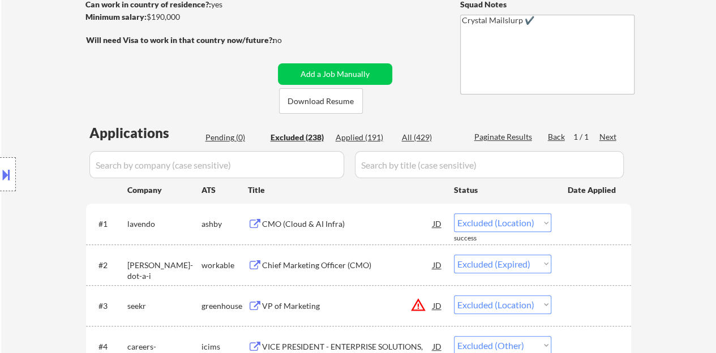
select select ""excluded__salary_""
select select ""excluded__expired_""
select select ""excluded__bad_match_""
select select ""excluded__other_""
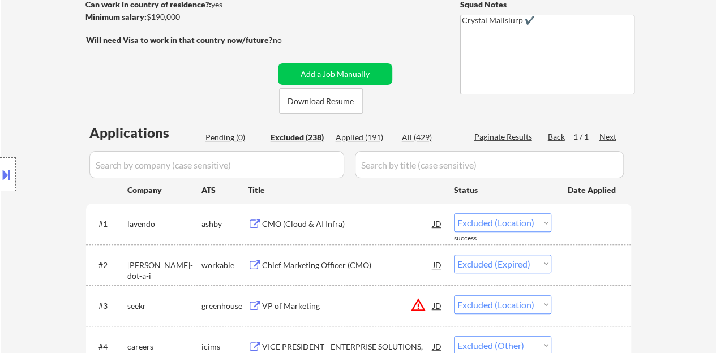
select select ""excluded__location_""
select select ""excluded__salary_""
select select ""excluded__expired_""
select select ""excluded""
select select ""excluded__other_""
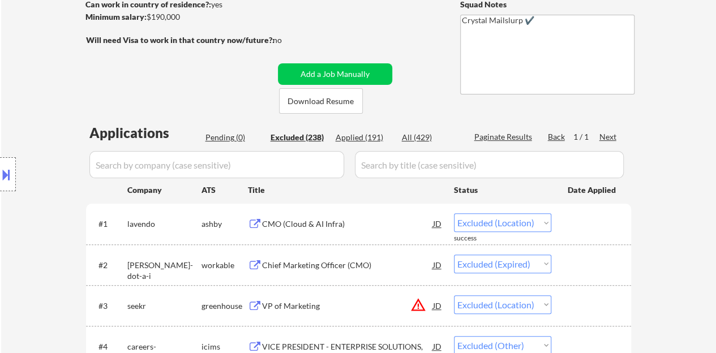
select select ""excluded__expired_""
select select ""excluded__location_""
select select ""excluded__salary_""
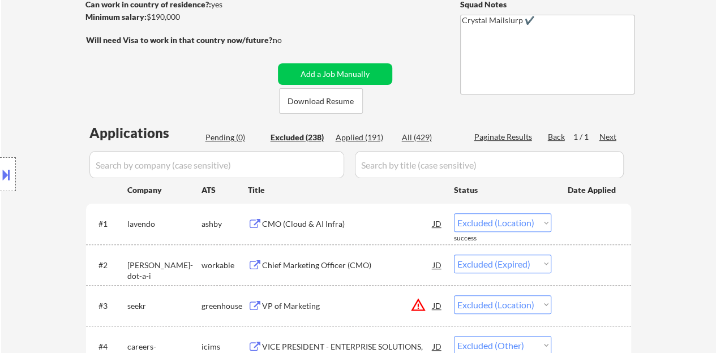
select select ""excluded__expired_""
select select ""excluded__location_""
select select ""excluded__salary_""
select select ""excluded__location_""
select select ""excluded__bad_match_""
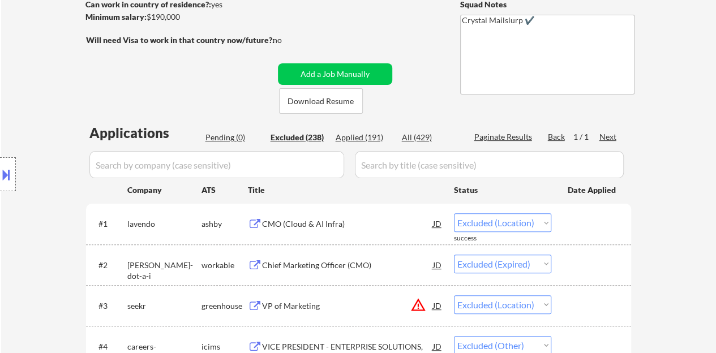
select select ""excluded__location_""
select select ""excluded__other_""
select select ""excluded__bad_match_""
select select ""excluded__location_""
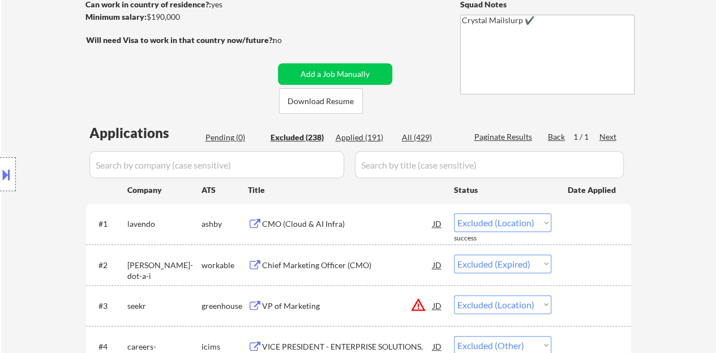
select select ""excluded__location_""
select select ""excluded__salary_""
select select ""excluded__bad_match_""
select select ""excluded__location_""
select select ""excluded""
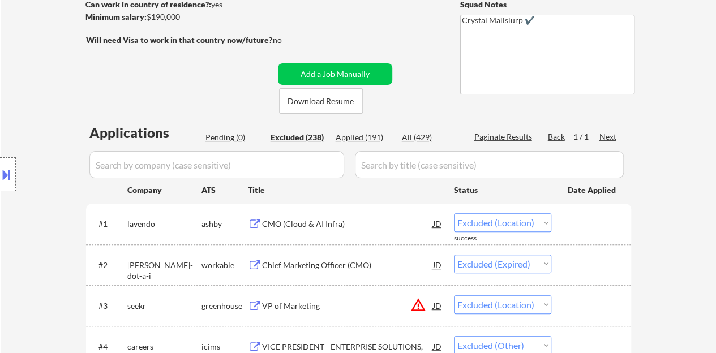
select select ""excluded__bad_match_""
select select ""excluded""
select select ""excluded__salary_""
select select ""excluded""
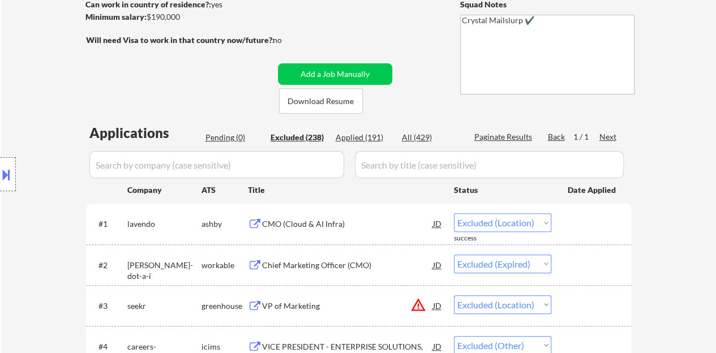
select select ""excluded__location_""
select select ""excluded__other_""
select select ""excluded""
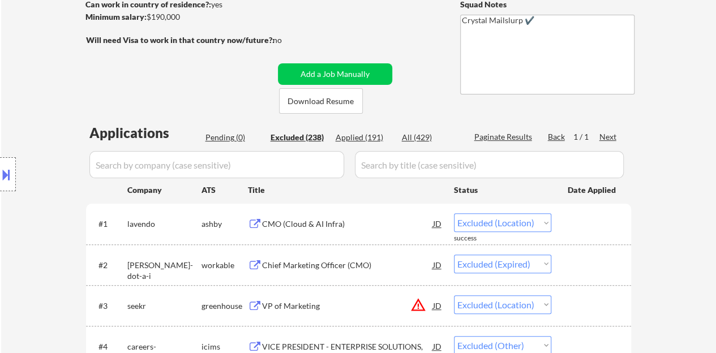
select select ""excluded__salary_""
select select ""excluded__expired_""
select select ""excluded__bad_match_""
select select ""excluded__other_""
select select ""excluded""
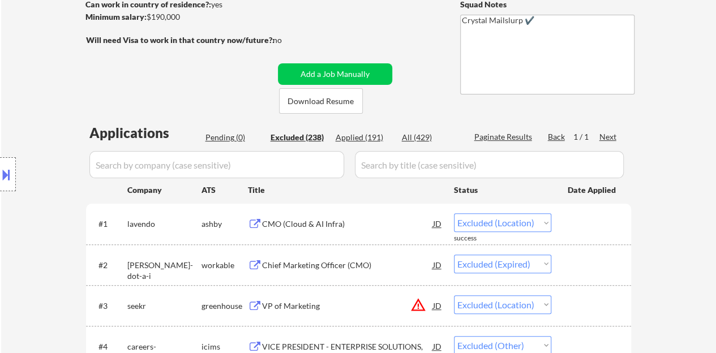
select select ""excluded__location_""
select select ""excluded__salary_""
select select ""excluded__location_""
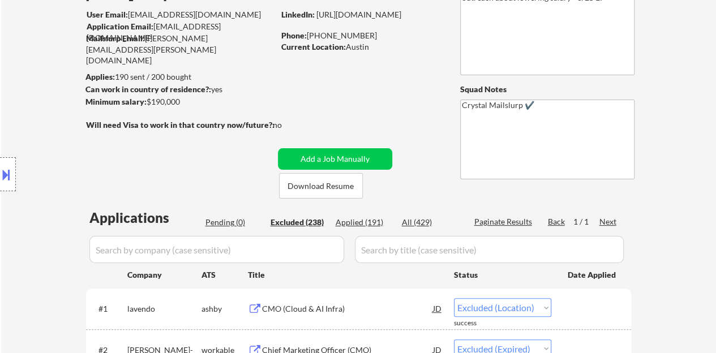
scroll to position [0, 0]
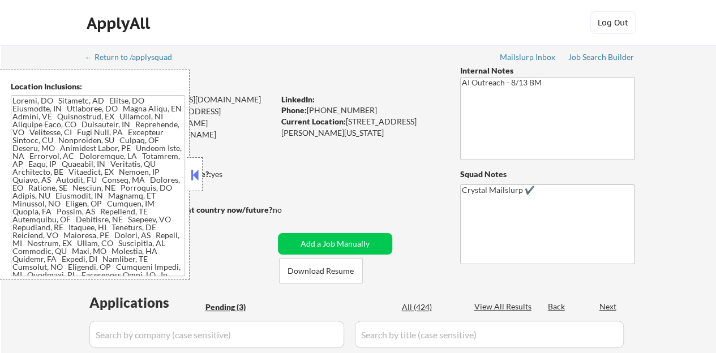
select select ""pending""
drag, startPoint x: 194, startPoint y: 169, endPoint x: 222, endPoint y: 175, distance: 28.4
click at [193, 169] on button at bounding box center [194, 174] width 12 height 17
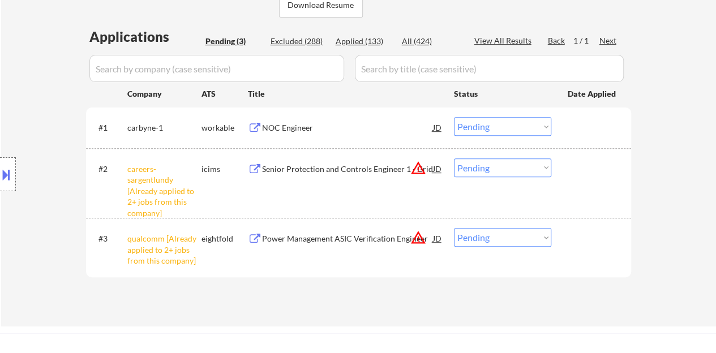
scroll to position [283, 0]
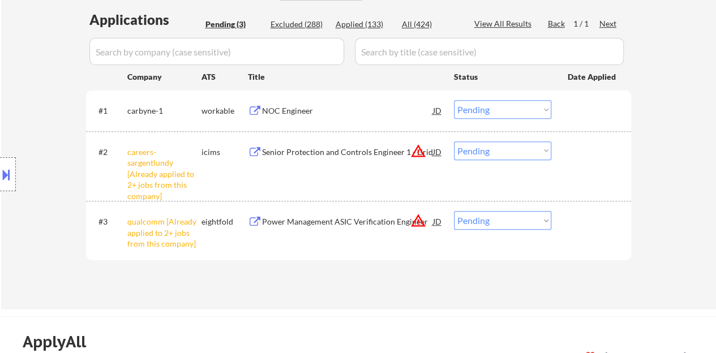
click at [506, 156] on select "Choose an option... Pending Applied Excluded (Questions) Excluded (Expired) Exc…" at bounding box center [502, 150] width 97 height 19
click at [454, 141] on select "Choose an option... Pending Applied Excluded (Questions) Excluded (Expired) Exc…" at bounding box center [502, 150] width 97 height 19
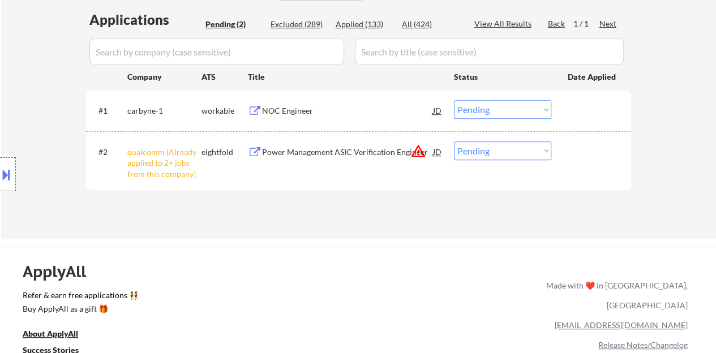
click at [489, 152] on select "Choose an option... Pending Applied Excluded (Questions) Excluded (Expired) Exc…" at bounding box center [502, 150] width 97 height 19
select select ""excluded__other_""
click at [454, 141] on select "Choose an option... Pending Applied Excluded (Questions) Excluded (Expired) Exc…" at bounding box center [502, 150] width 97 height 19
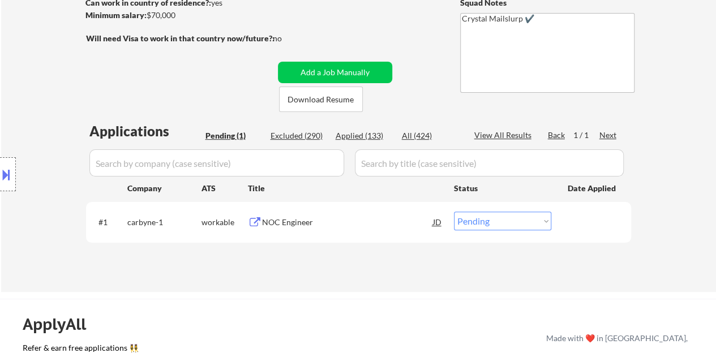
scroll to position [170, 0]
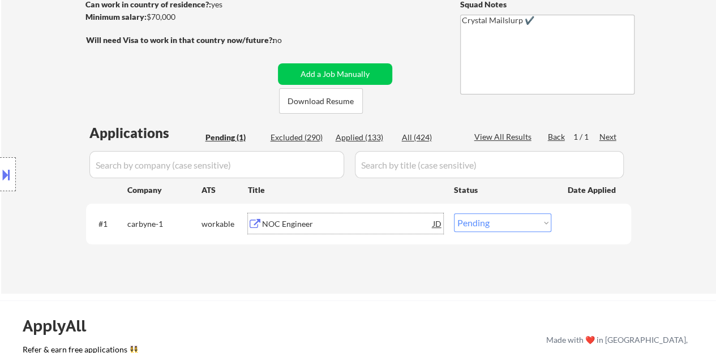
click at [269, 216] on div "NOC Engineer" at bounding box center [347, 223] width 171 height 20
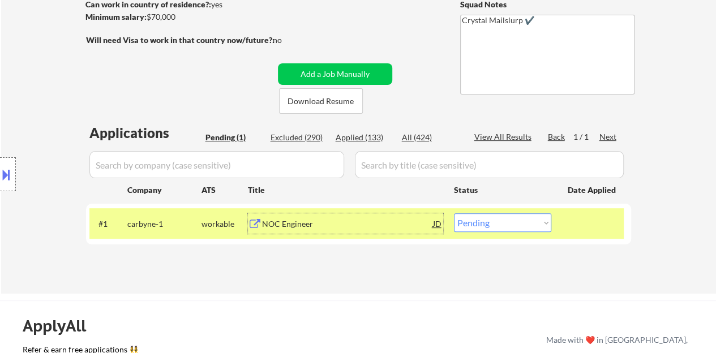
click at [489, 225] on select "Choose an option... Pending Applied Excluded (Questions) Excluded (Expired) Exc…" at bounding box center [502, 222] width 97 height 19
select select ""applied""
click at [454, 213] on select "Choose an option... Pending Applied Excluded (Questions) Excluded (Expired) Exc…" at bounding box center [502, 222] width 97 height 19
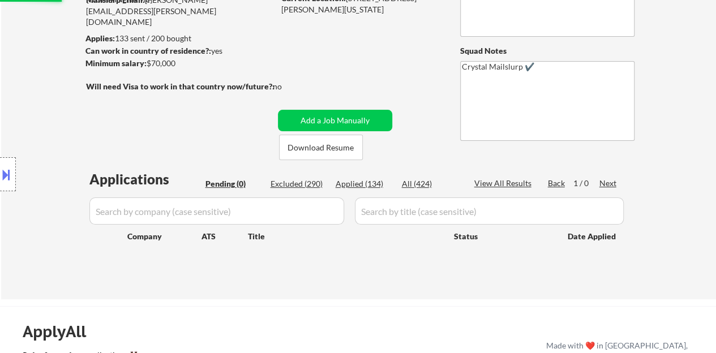
scroll to position [113, 0]
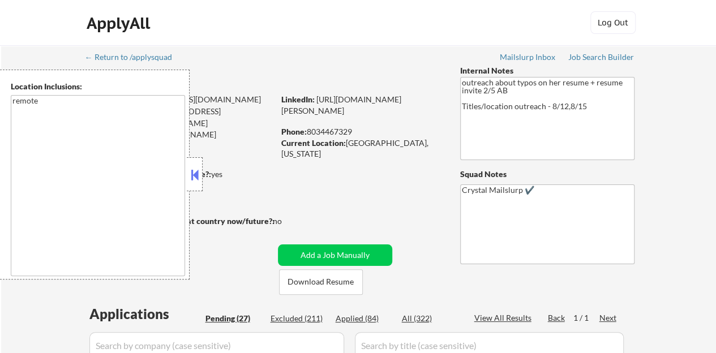
select select ""pending""
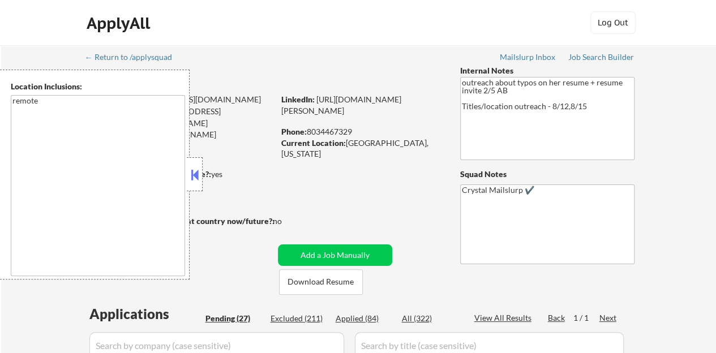
select select ""pending""
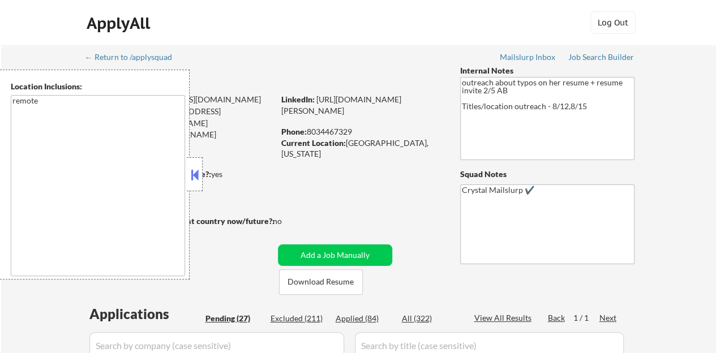
select select ""pending""
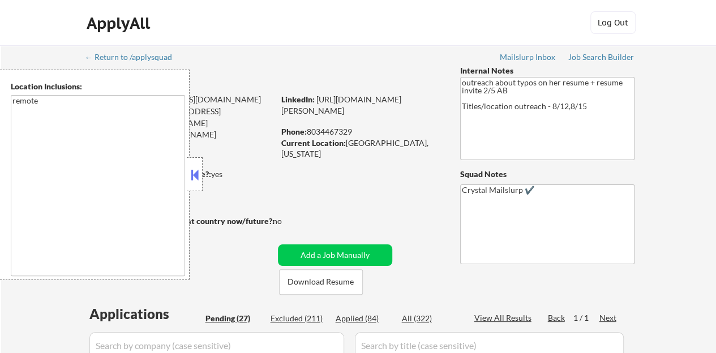
select select ""pending""
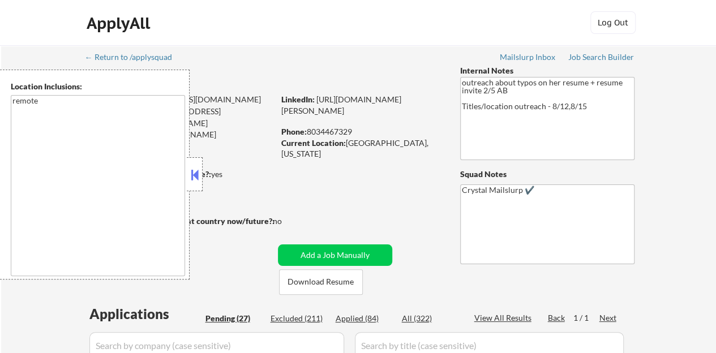
select select ""pending""
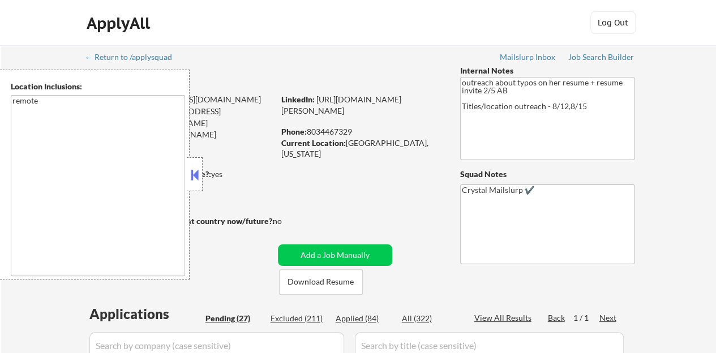
select select ""pending""
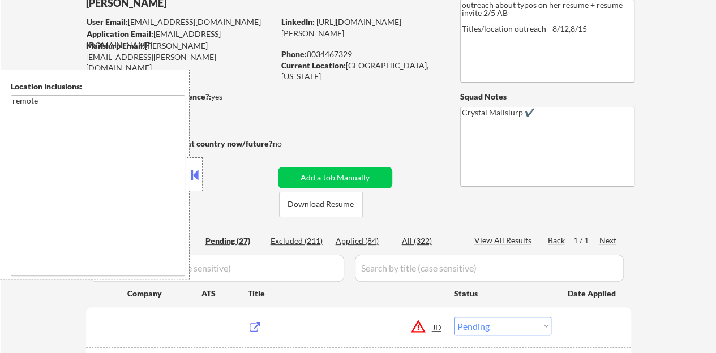
scroll to position [113, 0]
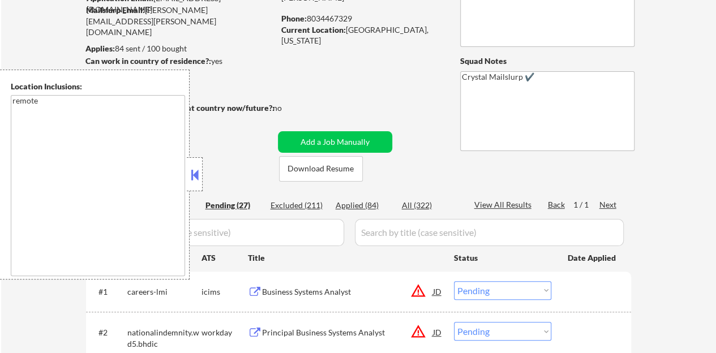
click at [193, 175] on button at bounding box center [194, 174] width 12 height 17
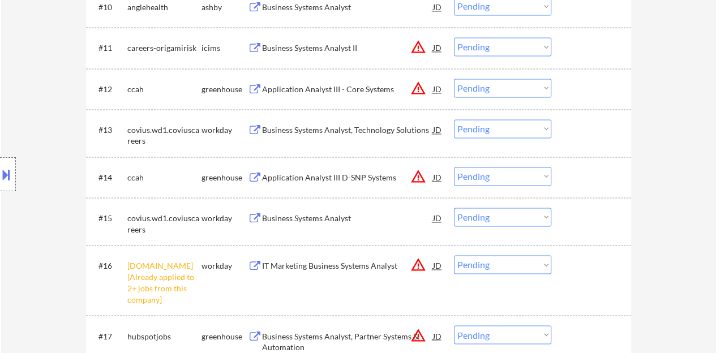
scroll to position [962, 0]
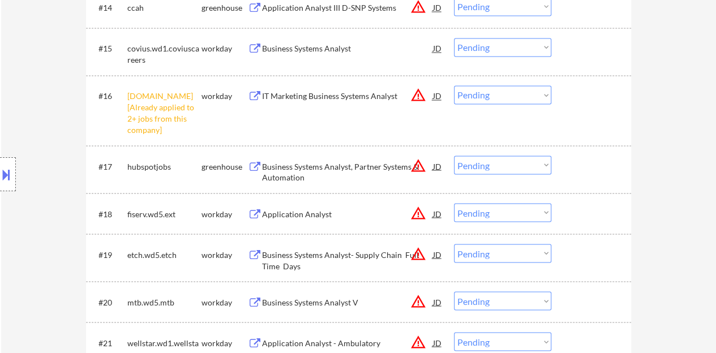
click at [473, 97] on select "Choose an option... Pending Applied Excluded (Questions) Excluded (Expired) Exc…" at bounding box center [502, 94] width 97 height 19
click at [454, 85] on select "Choose an option... Pending Applied Excluded (Questions) Excluded (Expired) Exc…" at bounding box center [502, 94] width 97 height 19
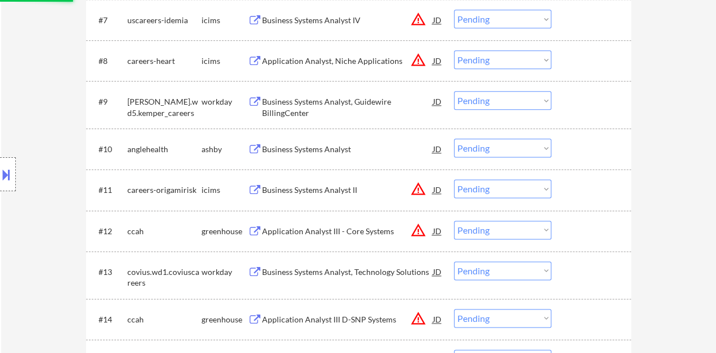
select select ""pending""
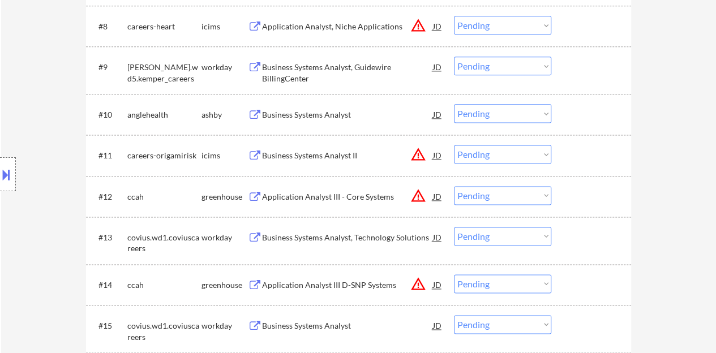
scroll to position [622, 0]
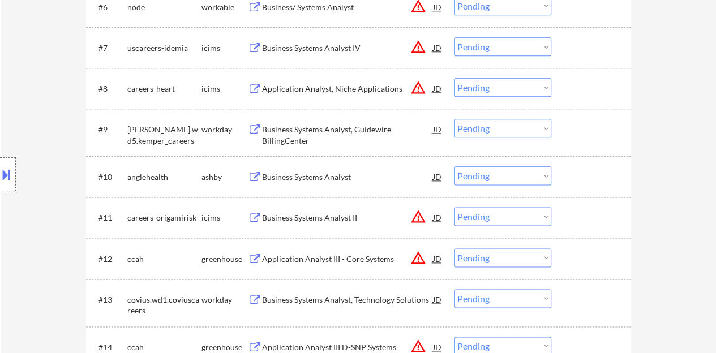
click at [321, 172] on div "Business Systems Analyst" at bounding box center [347, 176] width 171 height 11
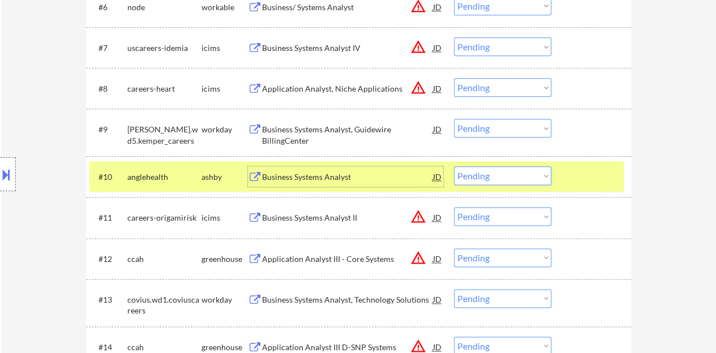
click at [492, 175] on select "Choose an option... Pending Applied Excluded (Questions) Excluded (Expired) Exc…" at bounding box center [502, 175] width 97 height 19
click at [454, 166] on select "Choose an option... Pending Applied Excluded (Questions) Excluded (Expired) Exc…" at bounding box center [502, 175] width 97 height 19
select select ""pending""
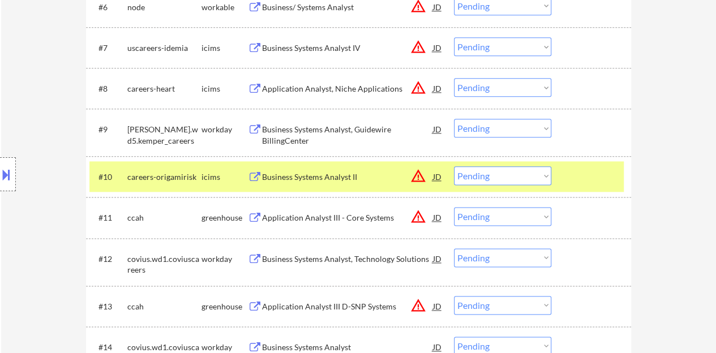
click at [600, 179] on div at bounding box center [592, 176] width 50 height 20
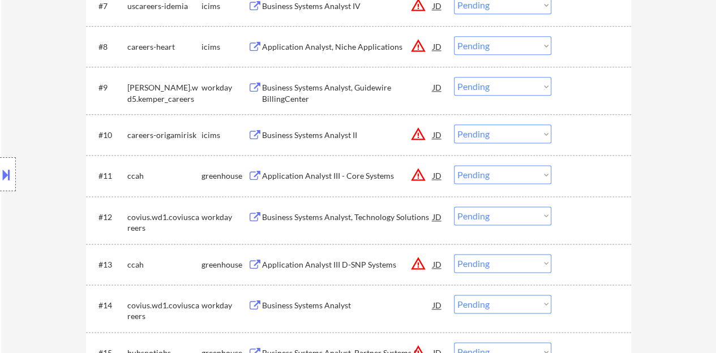
scroll to position [679, 0]
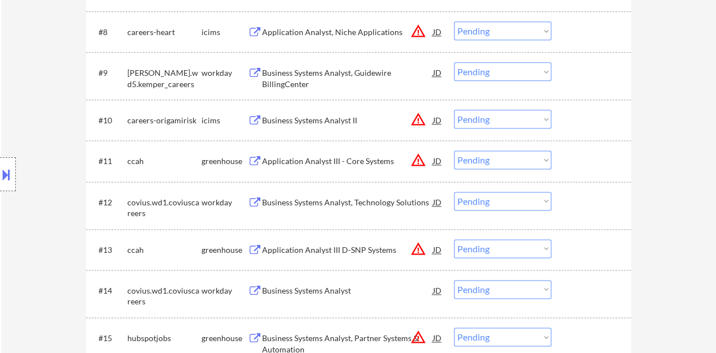
click at [349, 160] on div "Application Analyst III - Core Systems" at bounding box center [347, 161] width 171 height 11
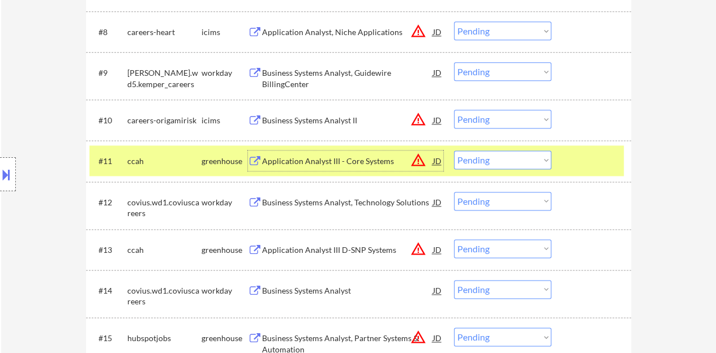
drag, startPoint x: 494, startPoint y: 154, endPoint x: 494, endPoint y: 161, distance: 6.8
click at [494, 154] on select "Choose an option... Pending Applied Excluded (Questions) Excluded (Expired) Exc…" at bounding box center [502, 159] width 97 height 19
click at [454, 150] on select "Choose an option... Pending Applied Excluded (Questions) Excluded (Expired) Exc…" at bounding box center [502, 159] width 97 height 19
select select ""pending""
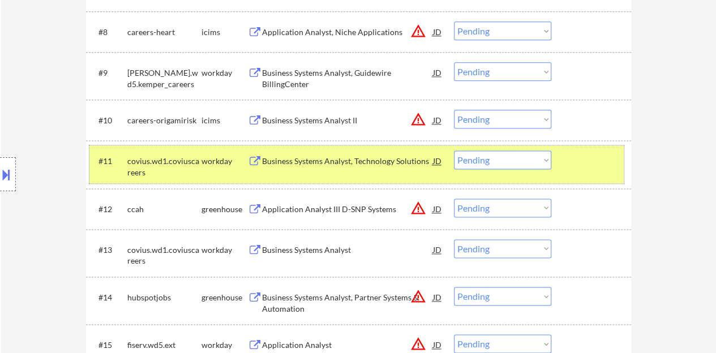
drag, startPoint x: 595, startPoint y: 166, endPoint x: 424, endPoint y: 205, distance: 175.4
click at [594, 166] on div at bounding box center [592, 160] width 50 height 20
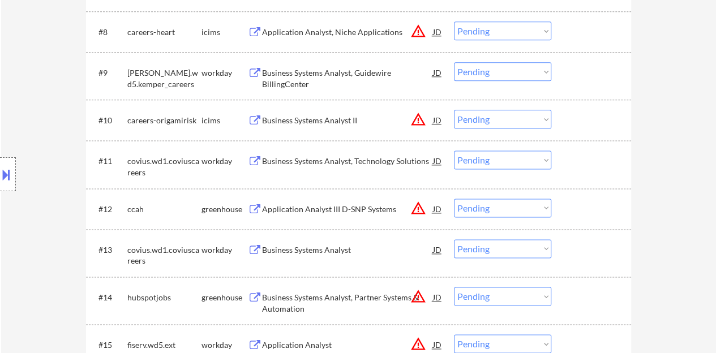
click at [372, 205] on div "Application Analyst III D-SNP Systems" at bounding box center [347, 209] width 171 height 11
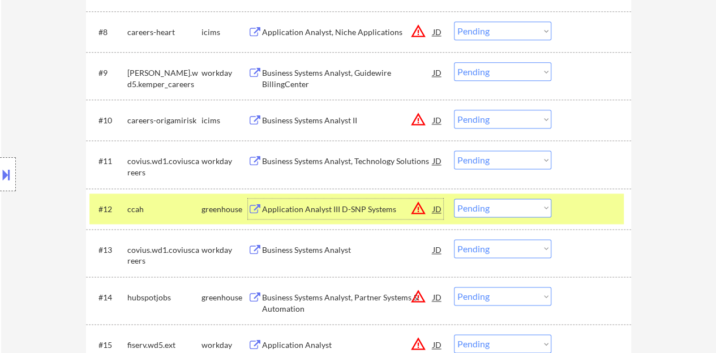
click at [501, 203] on select "Choose an option... Pending Applied Excluded (Questions) Excluded (Expired) Exc…" at bounding box center [502, 208] width 97 height 19
click at [454, 199] on select "Choose an option... Pending Applied Excluded (Questions) Excluded (Expired) Exc…" at bounding box center [502, 208] width 97 height 19
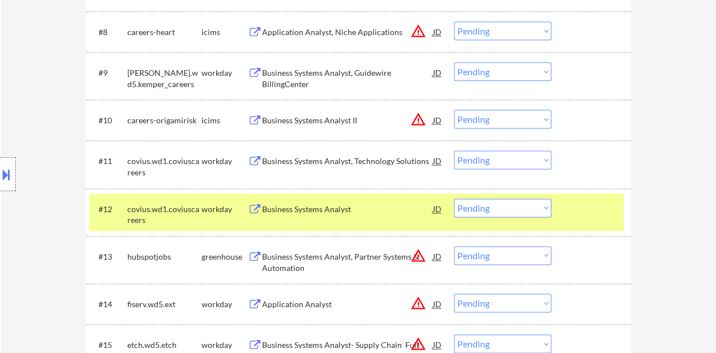
click at [319, 204] on div "Business Systems Analyst" at bounding box center [347, 209] width 171 height 11
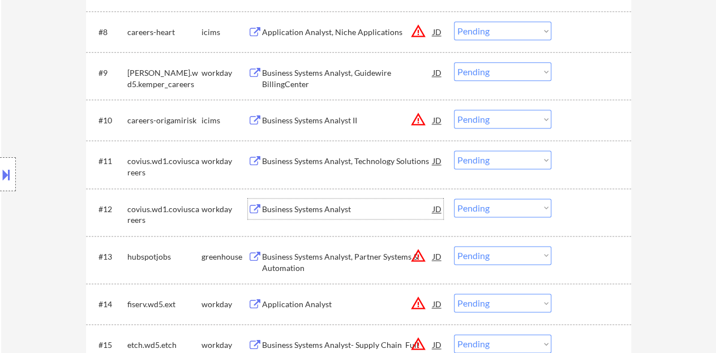
click at [596, 212] on div at bounding box center [592, 209] width 50 height 20
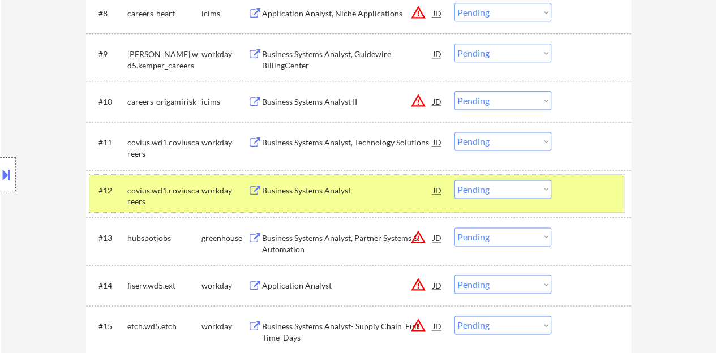
scroll to position [735, 0]
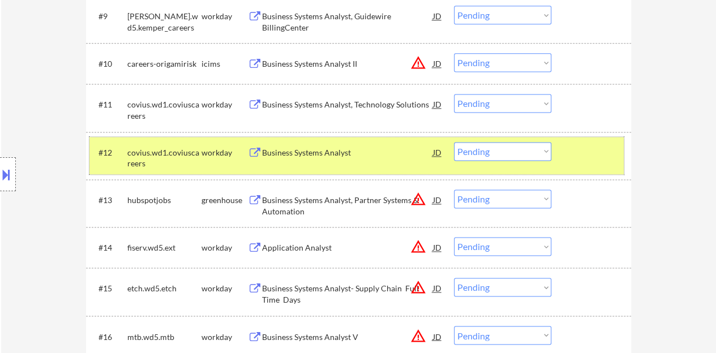
click at [530, 153] on select "Choose an option... Pending Applied Excluded (Questions) Excluded (Expired) Exc…" at bounding box center [502, 151] width 97 height 19
click at [454, 142] on select "Choose an option... Pending Applied Excluded (Questions) Excluded (Expired) Exc…" at bounding box center [502, 151] width 97 height 19
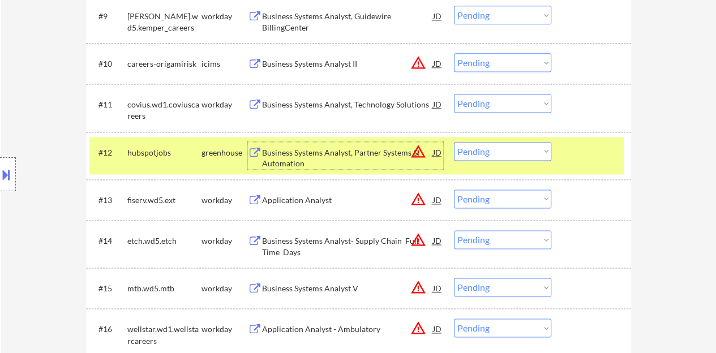
click at [280, 154] on div "Business Systems Analyst, Partner Systems & Automation" at bounding box center [347, 158] width 171 height 22
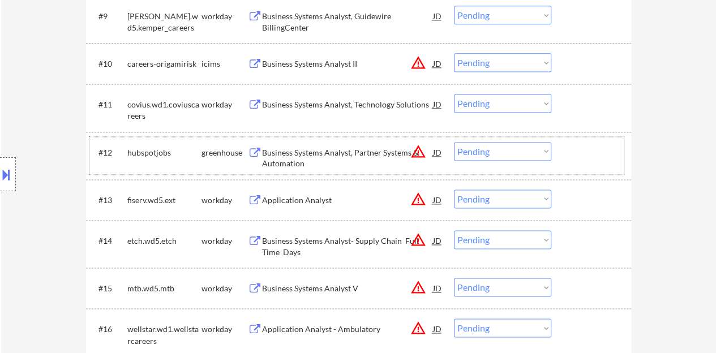
click at [586, 160] on div at bounding box center [592, 152] width 50 height 20
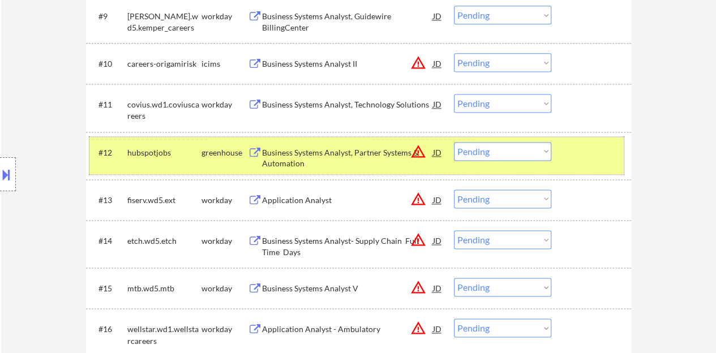
click at [490, 156] on select "Choose an option... Pending Applied Excluded (Questions) Excluded (Expired) Exc…" at bounding box center [502, 151] width 97 height 19
click at [454, 142] on select "Choose an option... Pending Applied Excluded (Questions) Excluded (Expired) Exc…" at bounding box center [502, 151] width 97 height 19
select select ""pending""
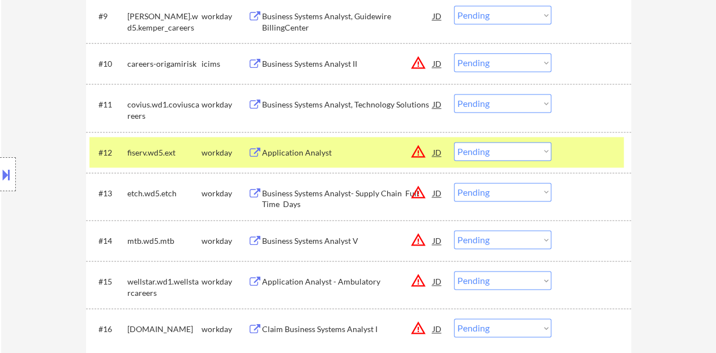
click at [584, 152] on div at bounding box center [592, 152] width 50 height 20
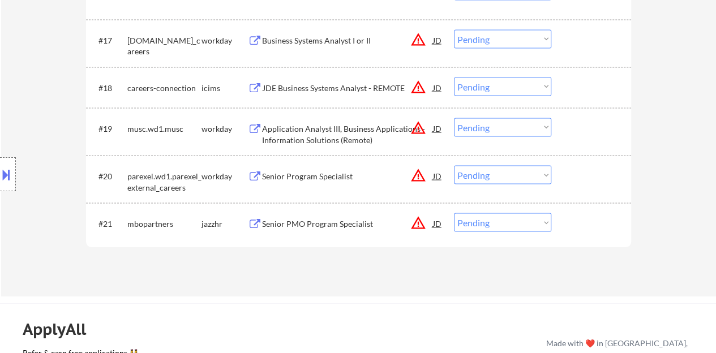
scroll to position [1131, 0]
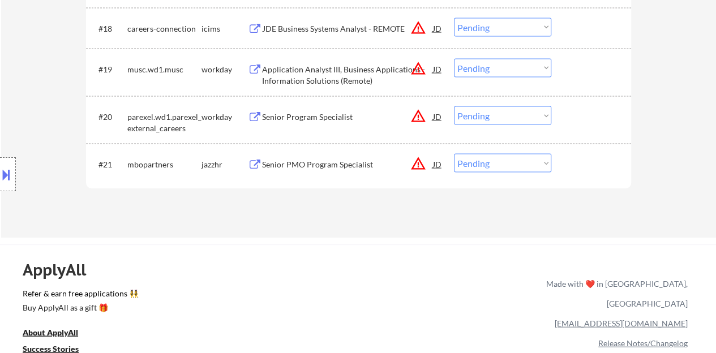
click at [329, 165] on div "Senior PMO Program Specialist" at bounding box center [347, 164] width 171 height 11
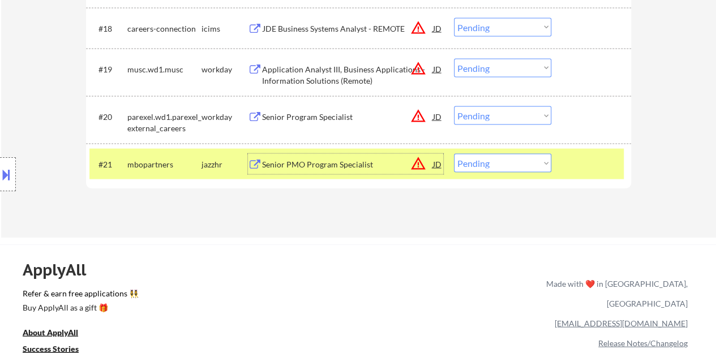
click at [520, 171] on div "#21 mbopartners jazzhr Senior PMO Program Specialist JD warning_amber Choose an…" at bounding box center [356, 164] width 534 height 31
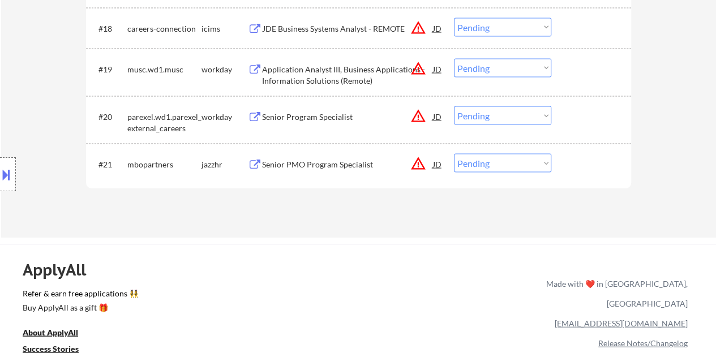
click at [501, 154] on select "Choose an option... Pending Applied Excluded (Questions) Excluded (Expired) Exc…" at bounding box center [502, 163] width 97 height 19
select select ""excluded__bad_match_""
click at [454, 154] on select "Choose an option... Pending Applied Excluded (Questions) Excluded (Expired) Exc…" at bounding box center [502, 163] width 97 height 19
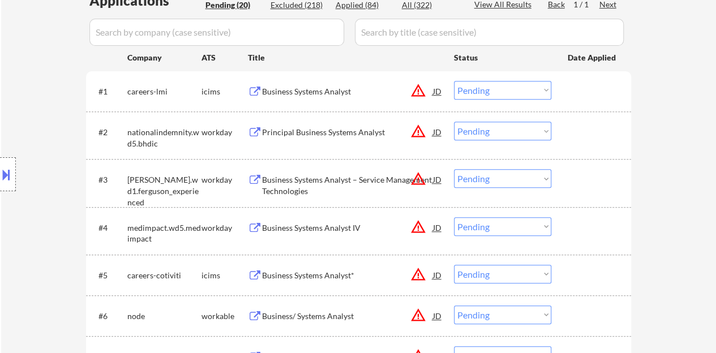
scroll to position [339, 0]
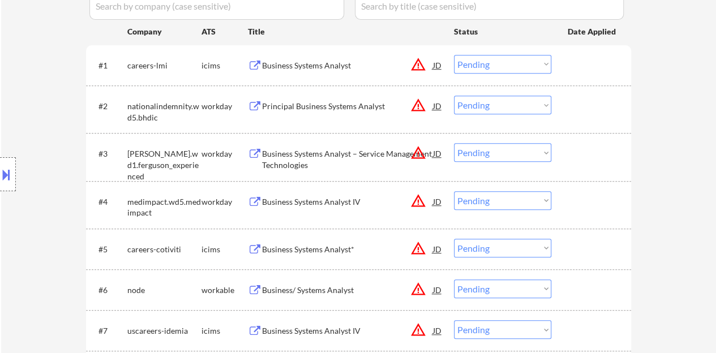
click at [315, 104] on div "Principal Business Systems Analyst" at bounding box center [347, 106] width 171 height 11
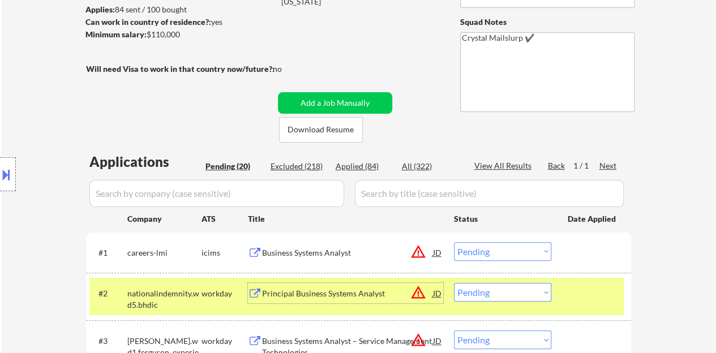
scroll to position [226, 0]
